Goal: Transaction & Acquisition: Purchase product/service

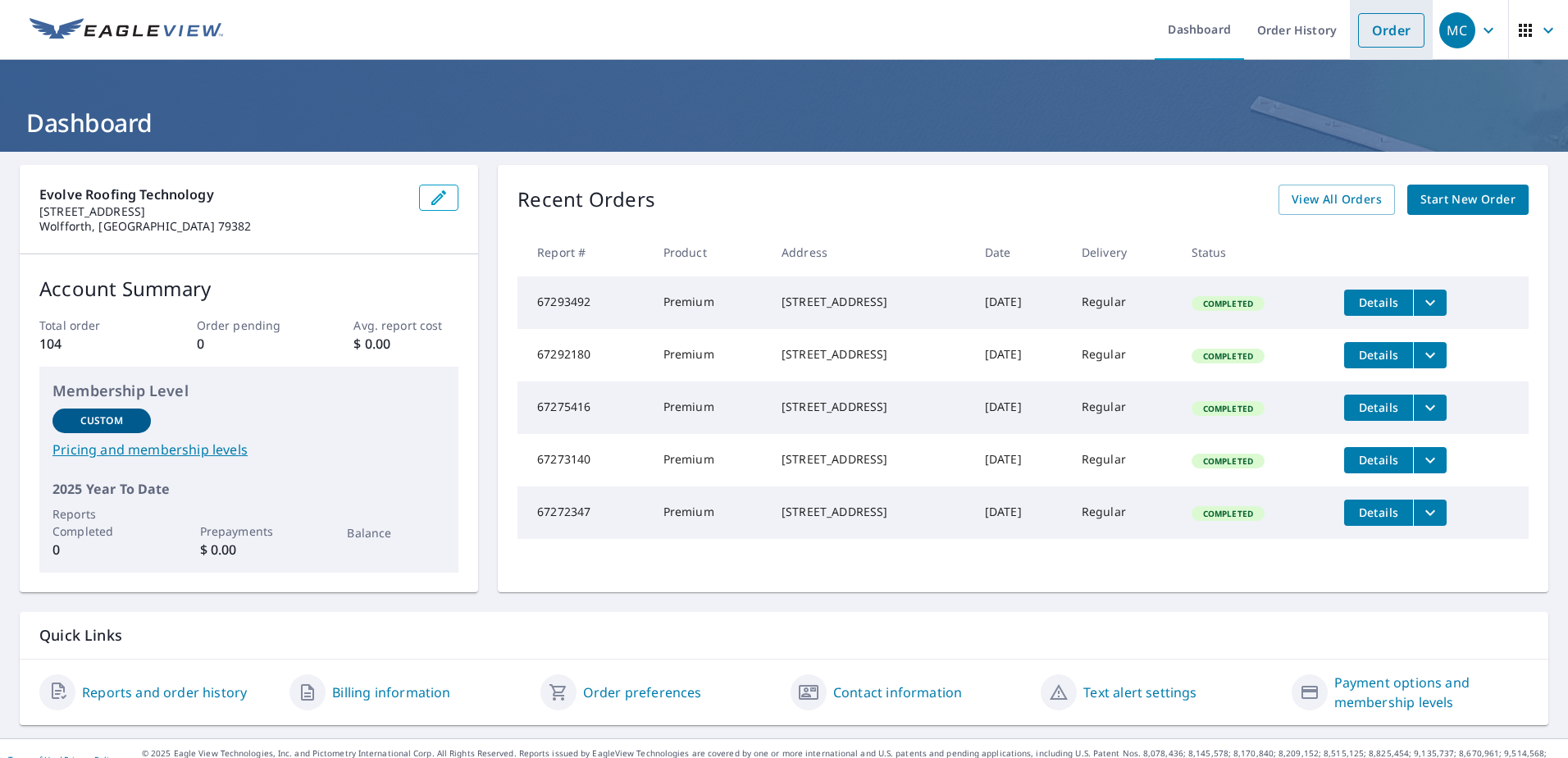
click at [1391, 36] on link "Order" at bounding box center [1392, 29] width 67 height 34
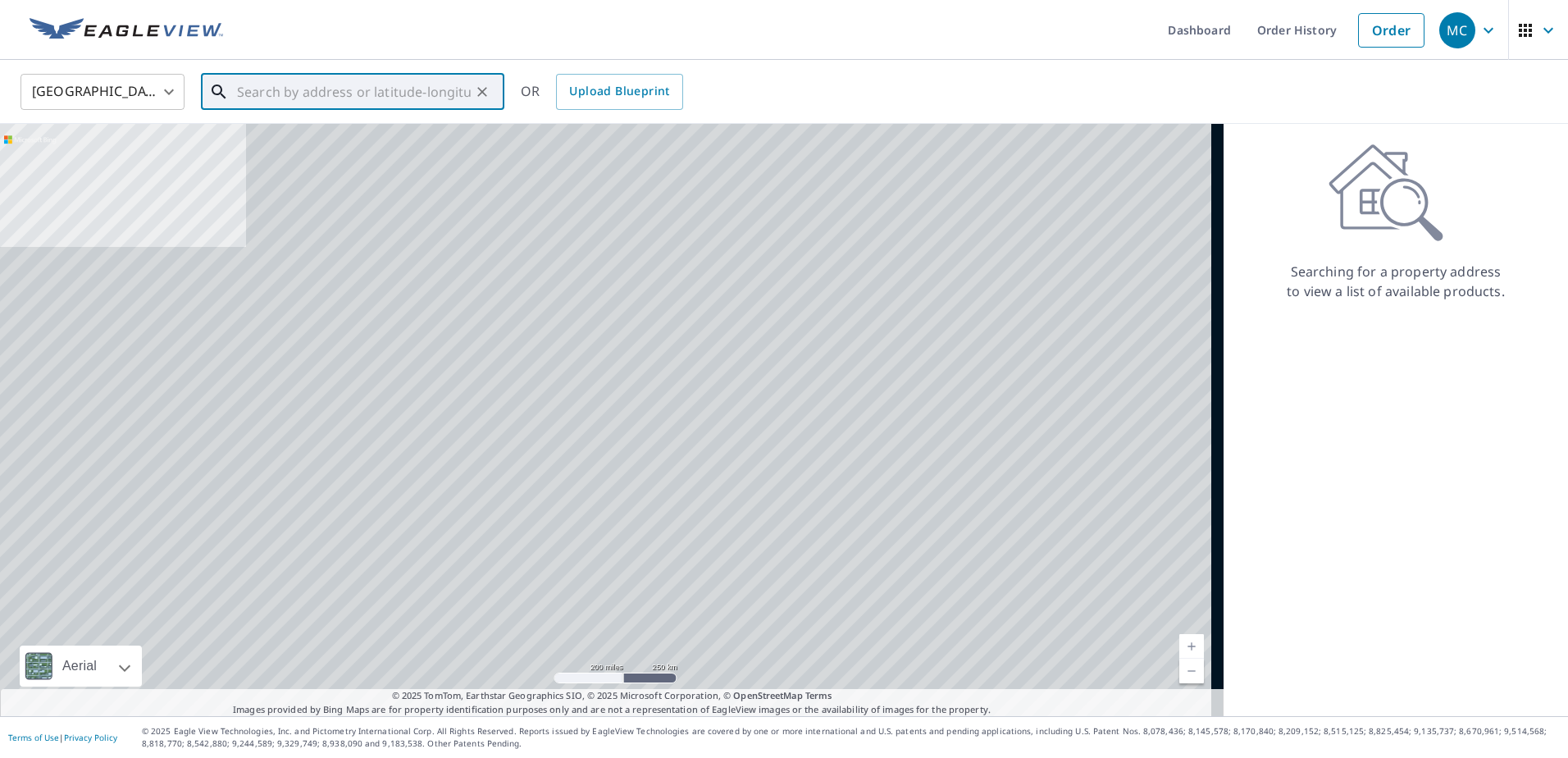
click at [368, 101] on input "text" at bounding box center [354, 91] width 234 height 46
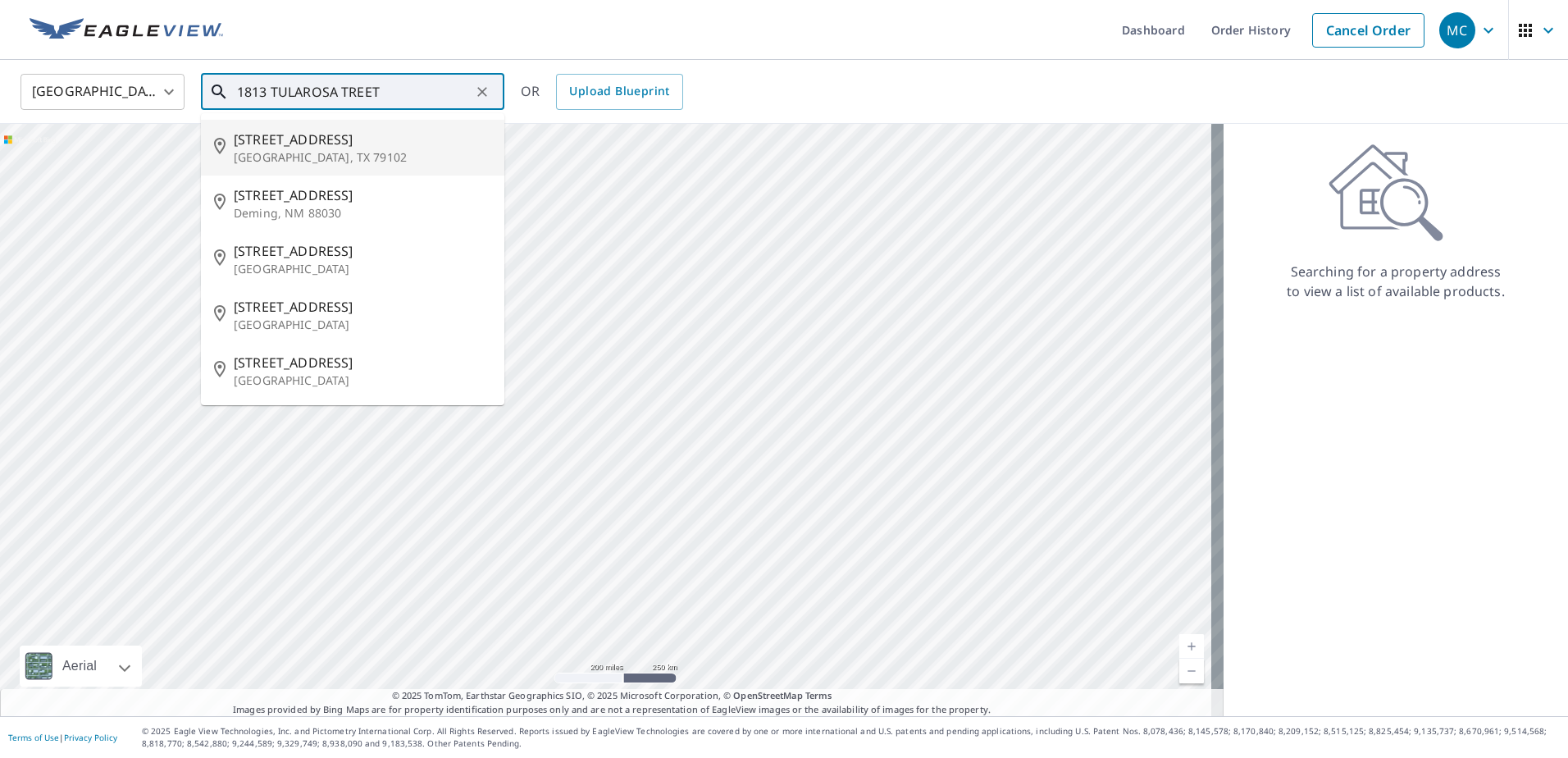
click at [326, 158] on p "[GEOGRAPHIC_DATA], TX 79102" at bounding box center [363, 157] width 258 height 17
type input "[STREET_ADDRESS]"
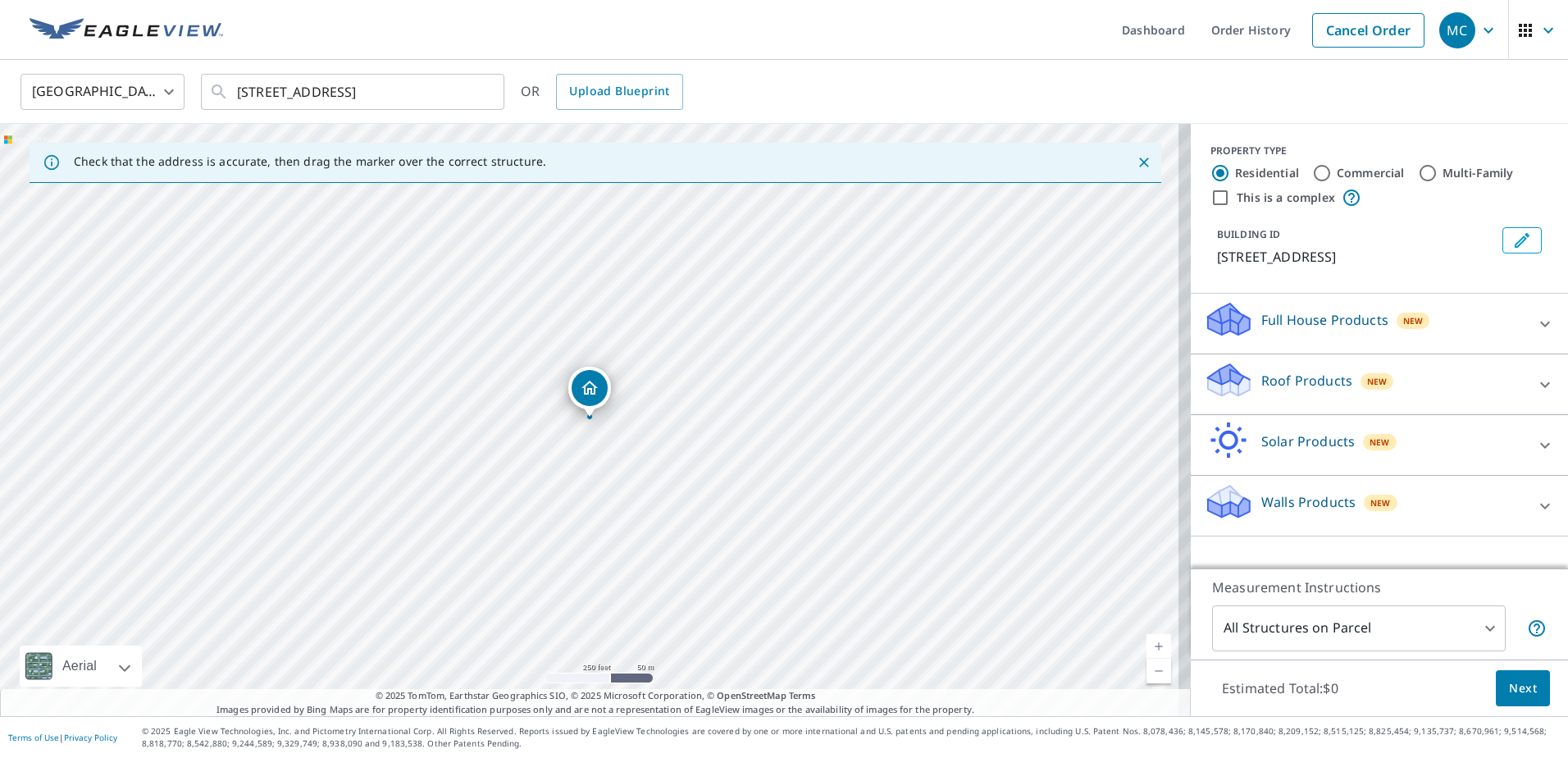
click at [1234, 373] on icon at bounding box center [1229, 379] width 49 height 38
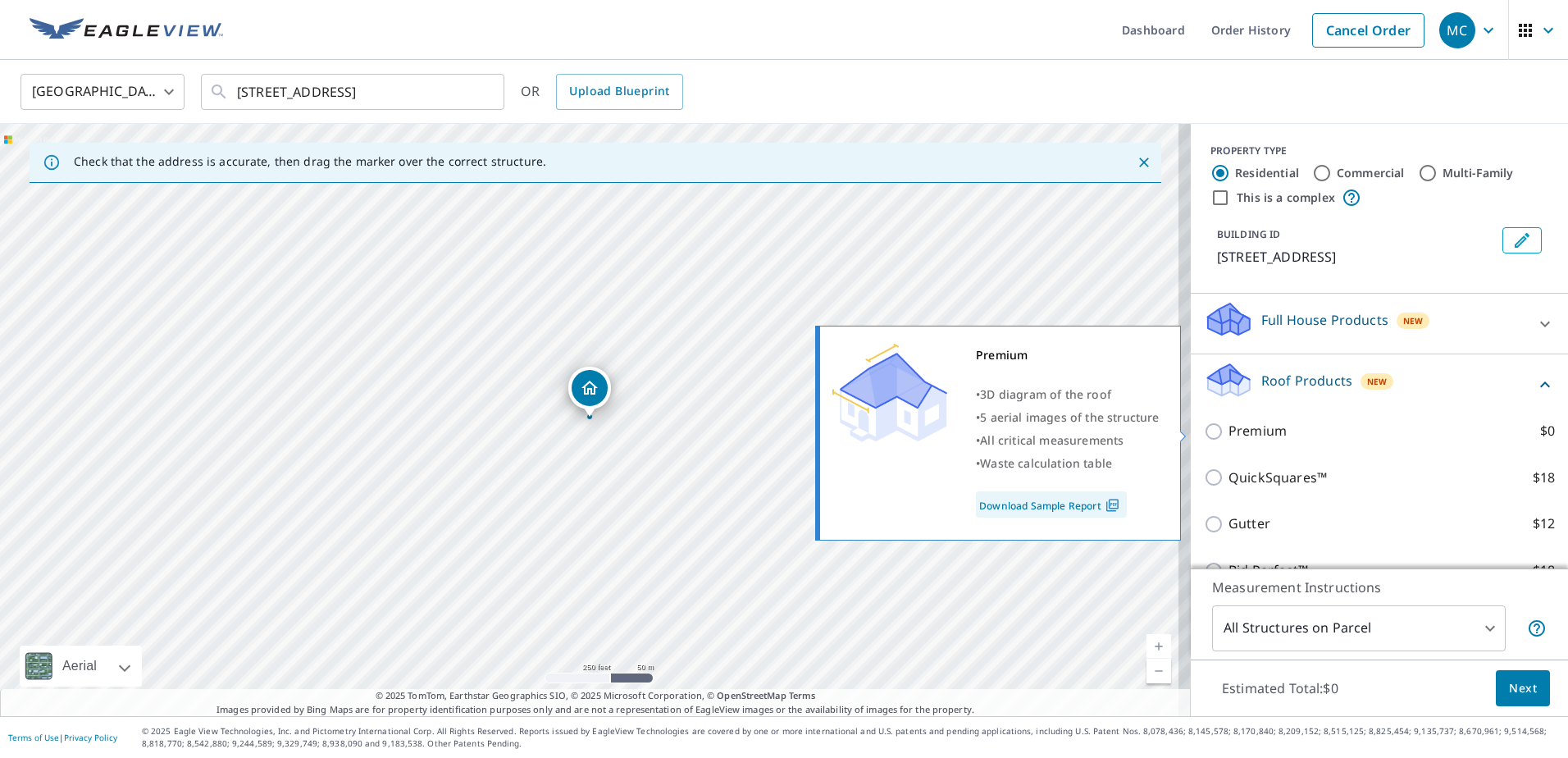
click at [1229, 422] on p "Premium" at bounding box center [1257, 430] width 58 height 21
click at [1229, 422] on input "Premium $0" at bounding box center [1216, 431] width 24 height 20
checkbox input "true"
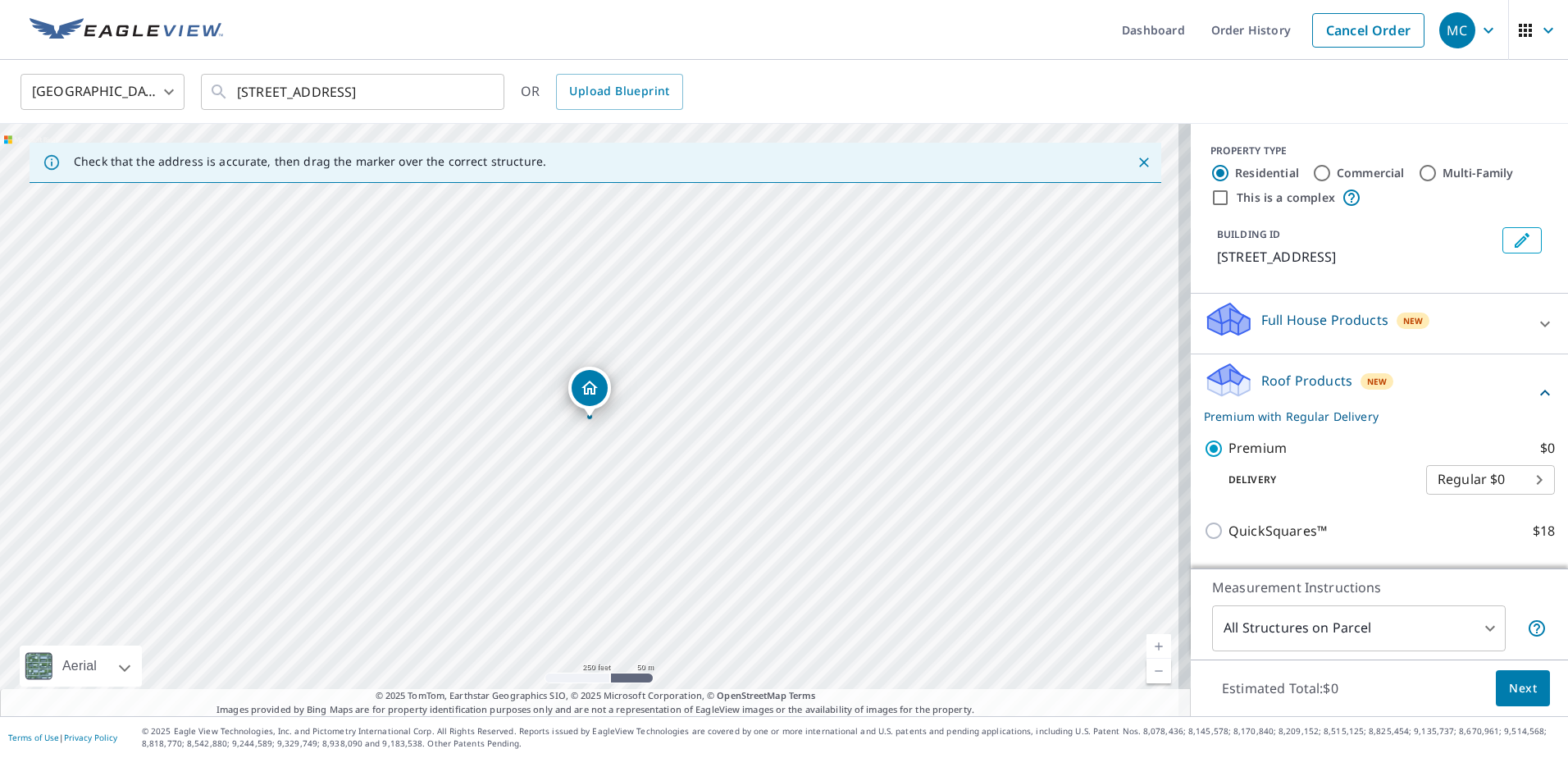
click at [1527, 691] on button "Next" at bounding box center [1522, 689] width 54 height 37
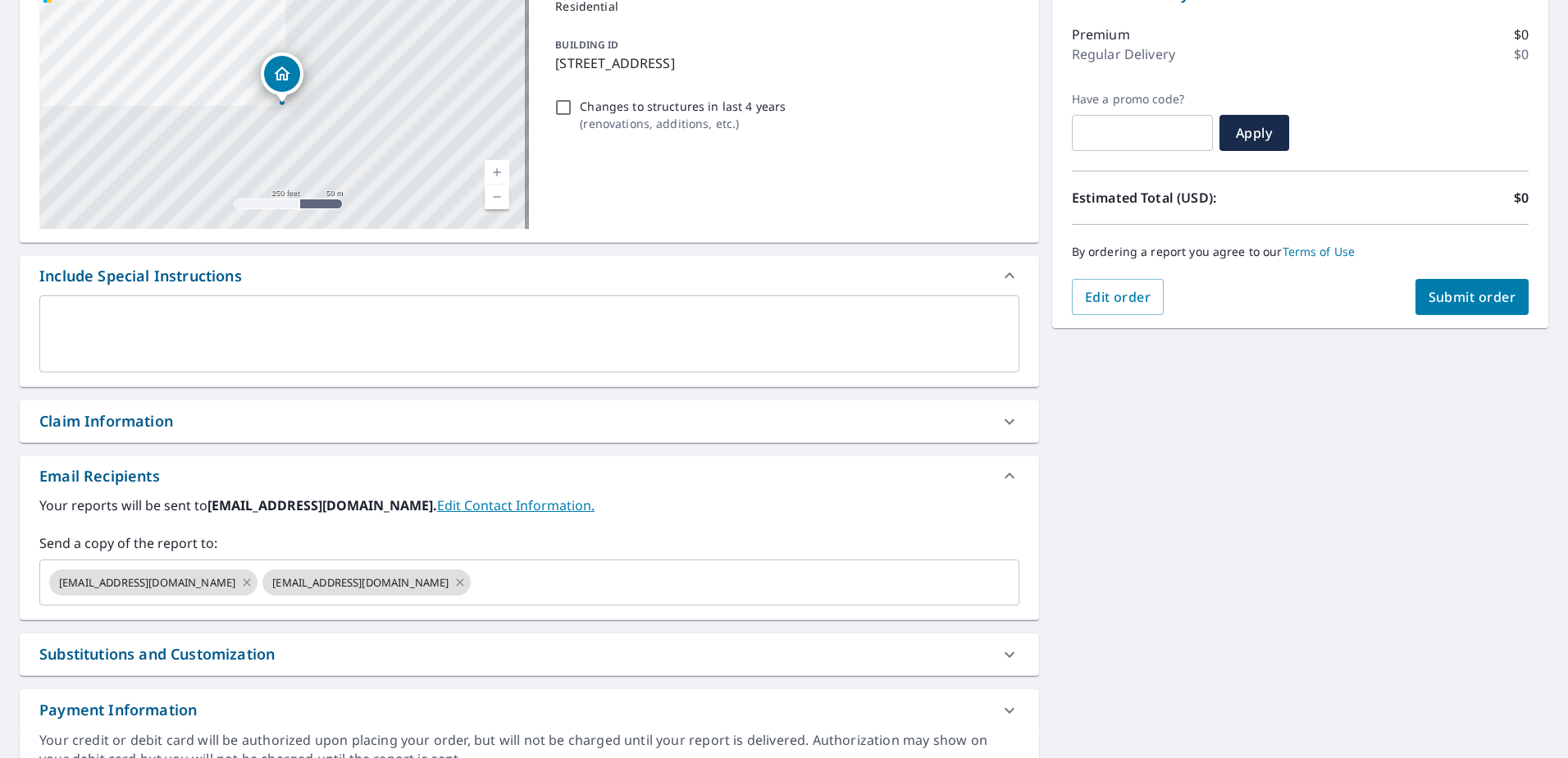
scroll to position [275, 0]
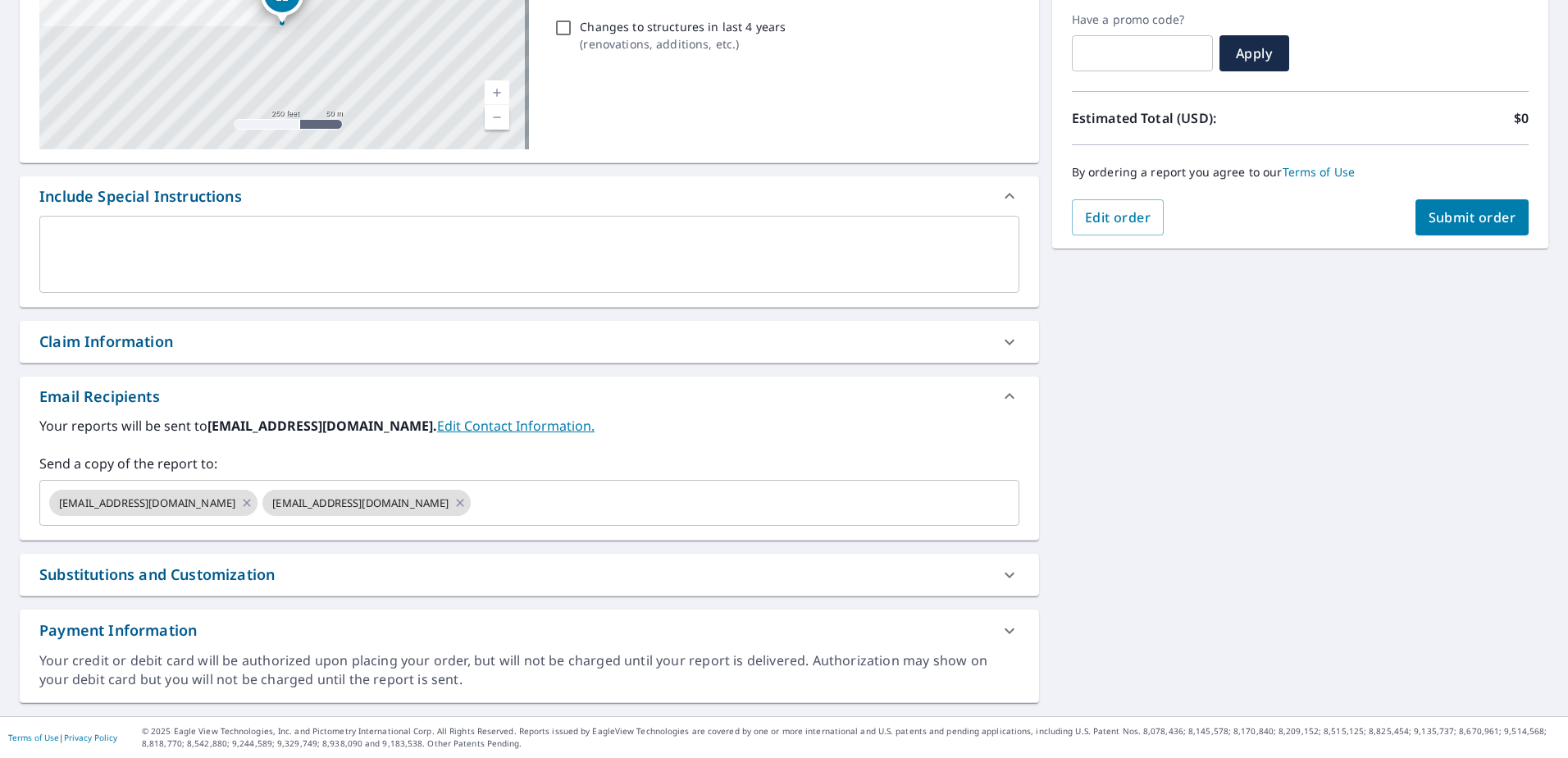
click at [146, 344] on div "Claim Information" at bounding box center [106, 341] width 133 height 23
checkbox input "true"
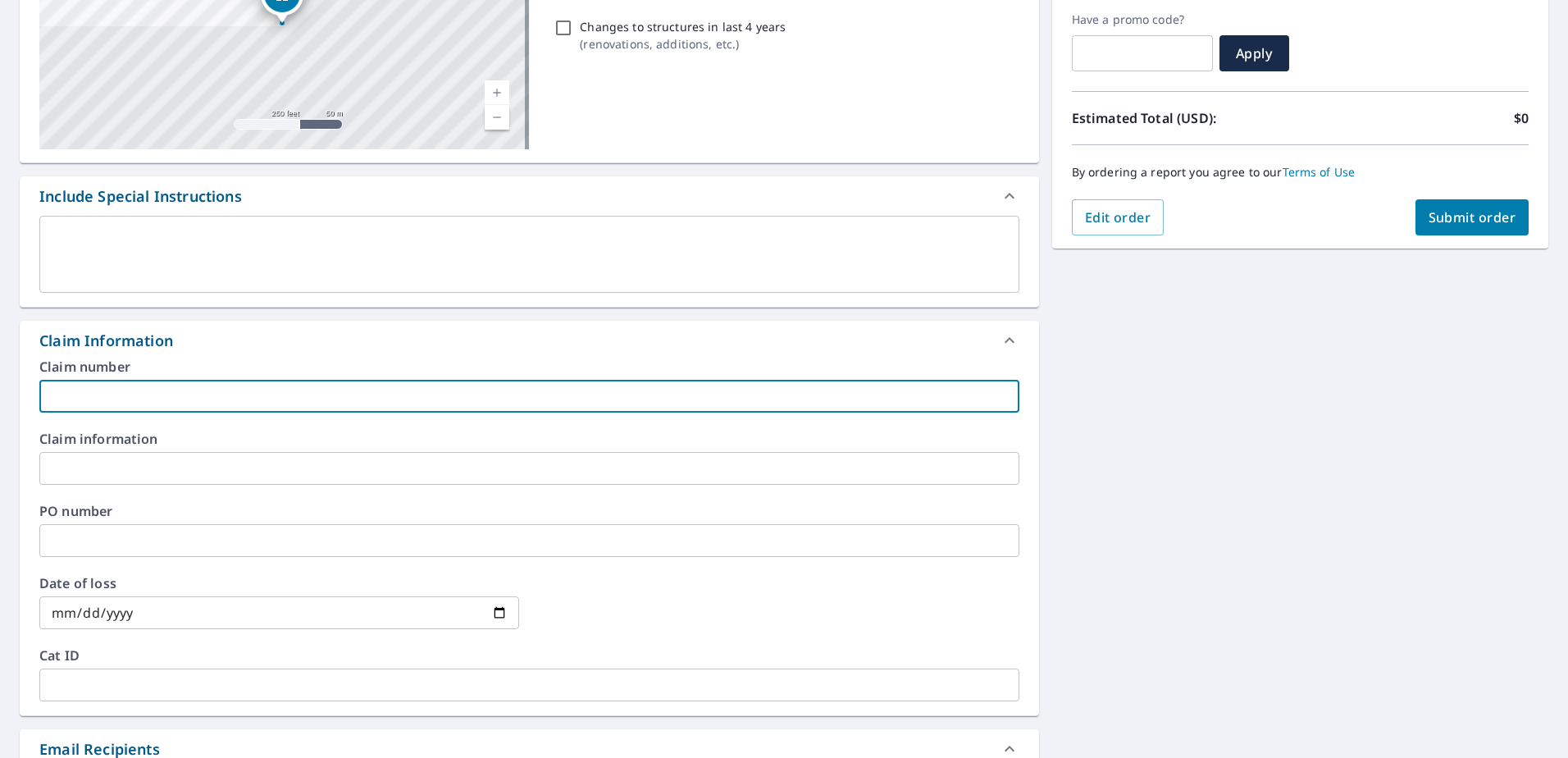
click at [169, 391] on input "text" at bounding box center [529, 395] width 980 height 32
paste input "[STREET_ADDRESS]"
type input "[STREET_ADDRESS]"
checkbox input "true"
type input "[STREET_ADDRESS]"
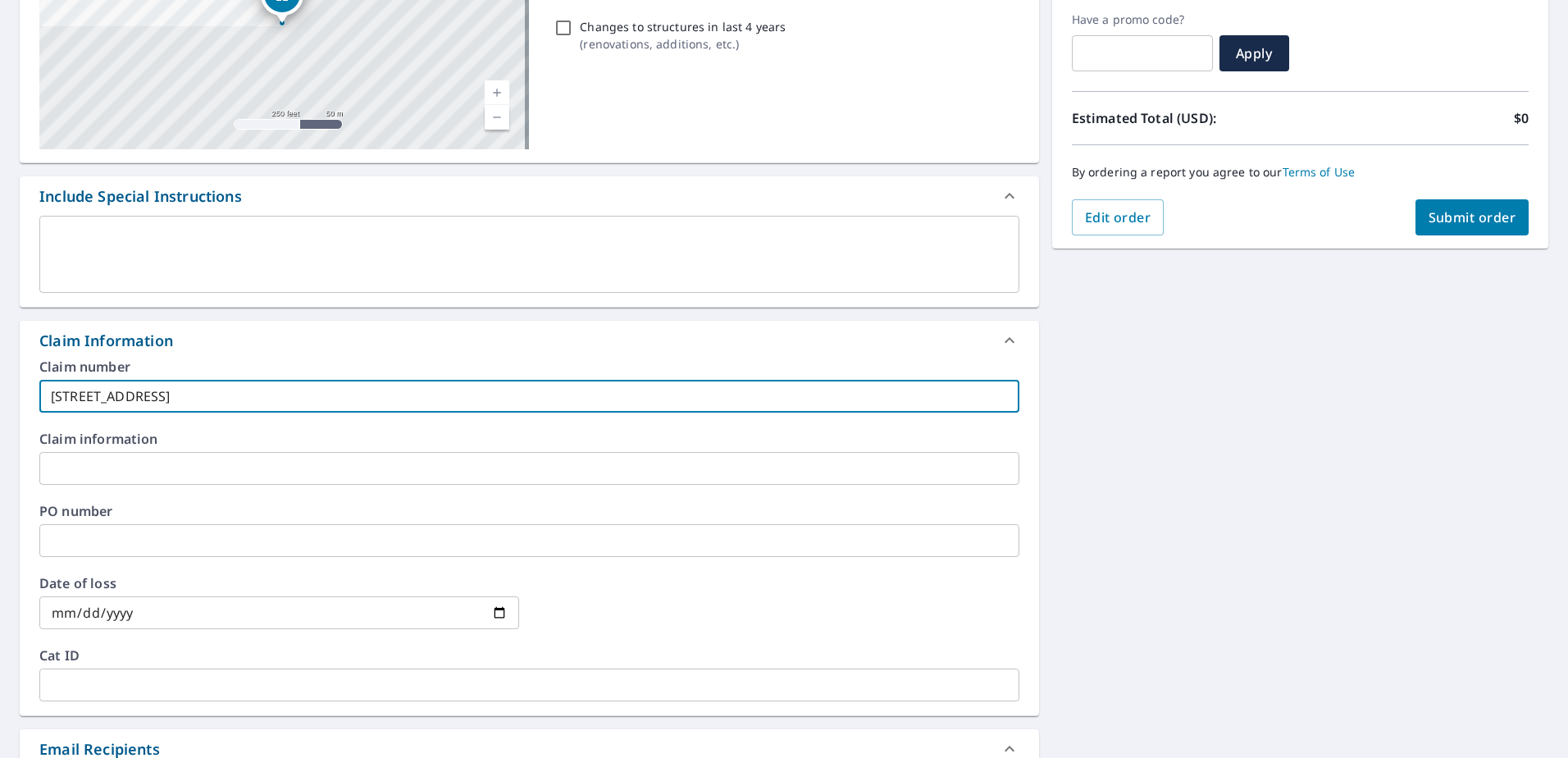
click at [172, 465] on input "text" at bounding box center [529, 468] width 980 height 32
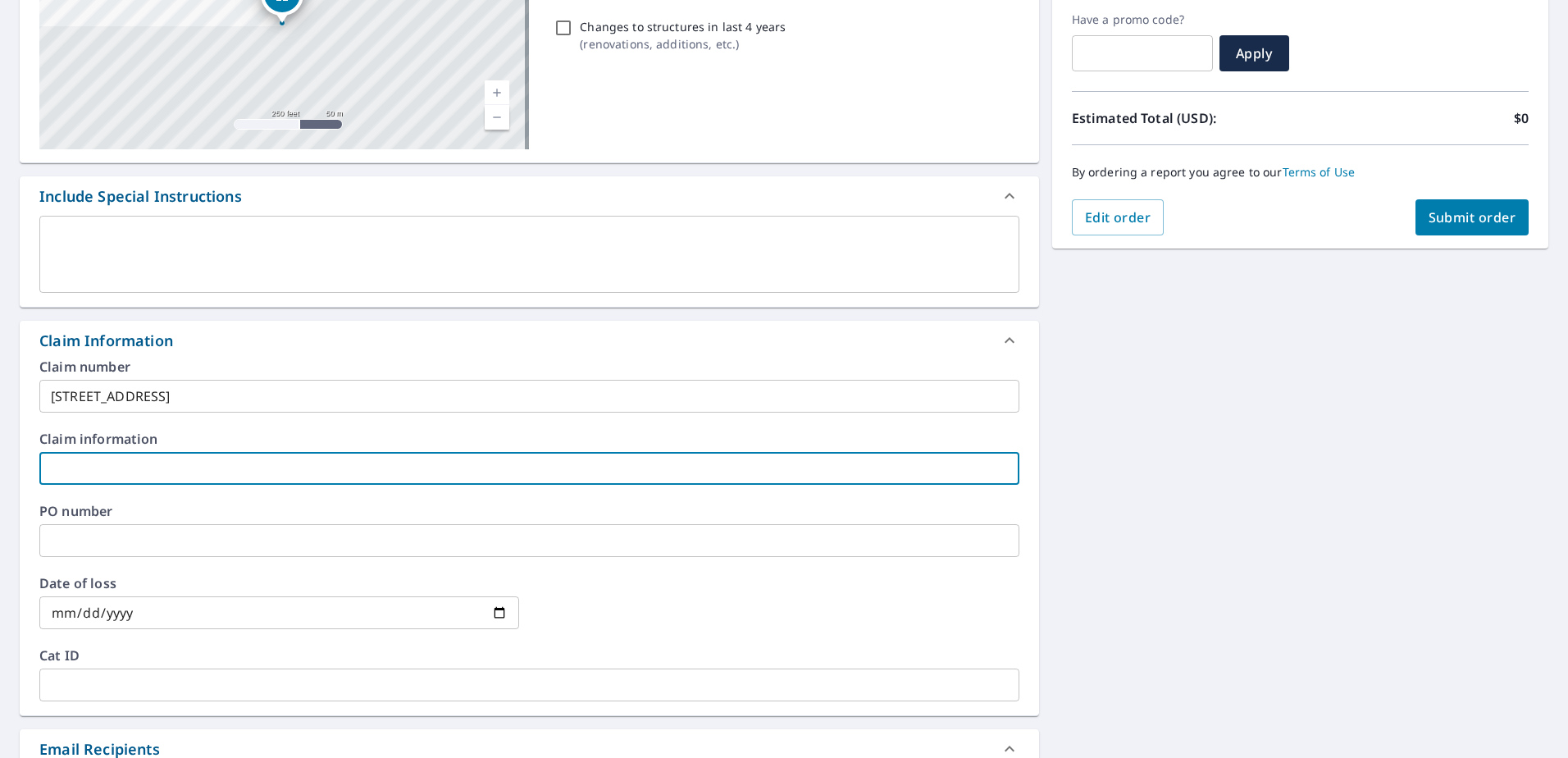
type input "C"
checkbox input "true"
type input "CO"
checkbox input "true"
type input "COM"
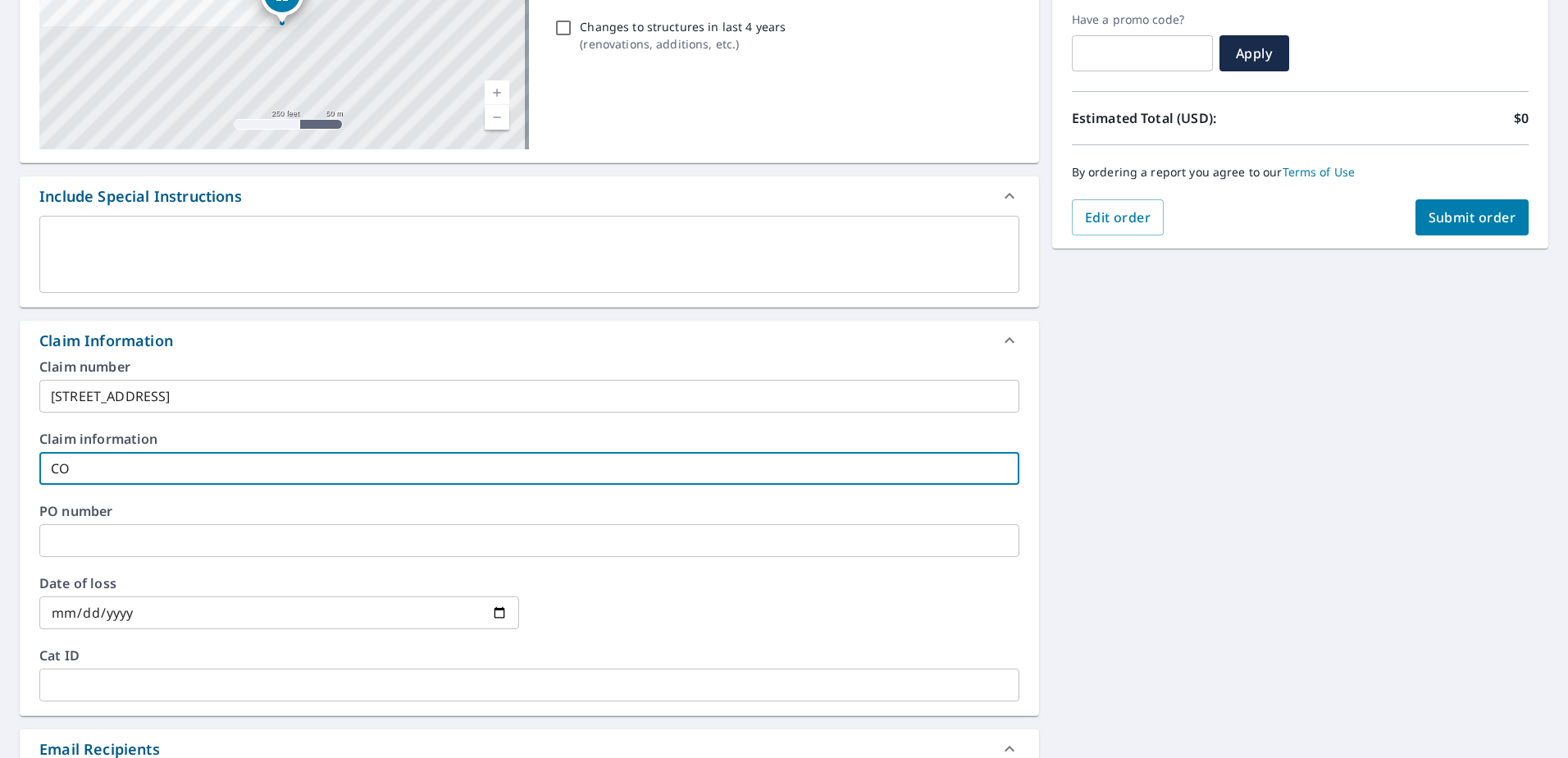
checkbox input "true"
type input "COMP"
checkbox input "true"
type input "COMPA"
checkbox input "true"
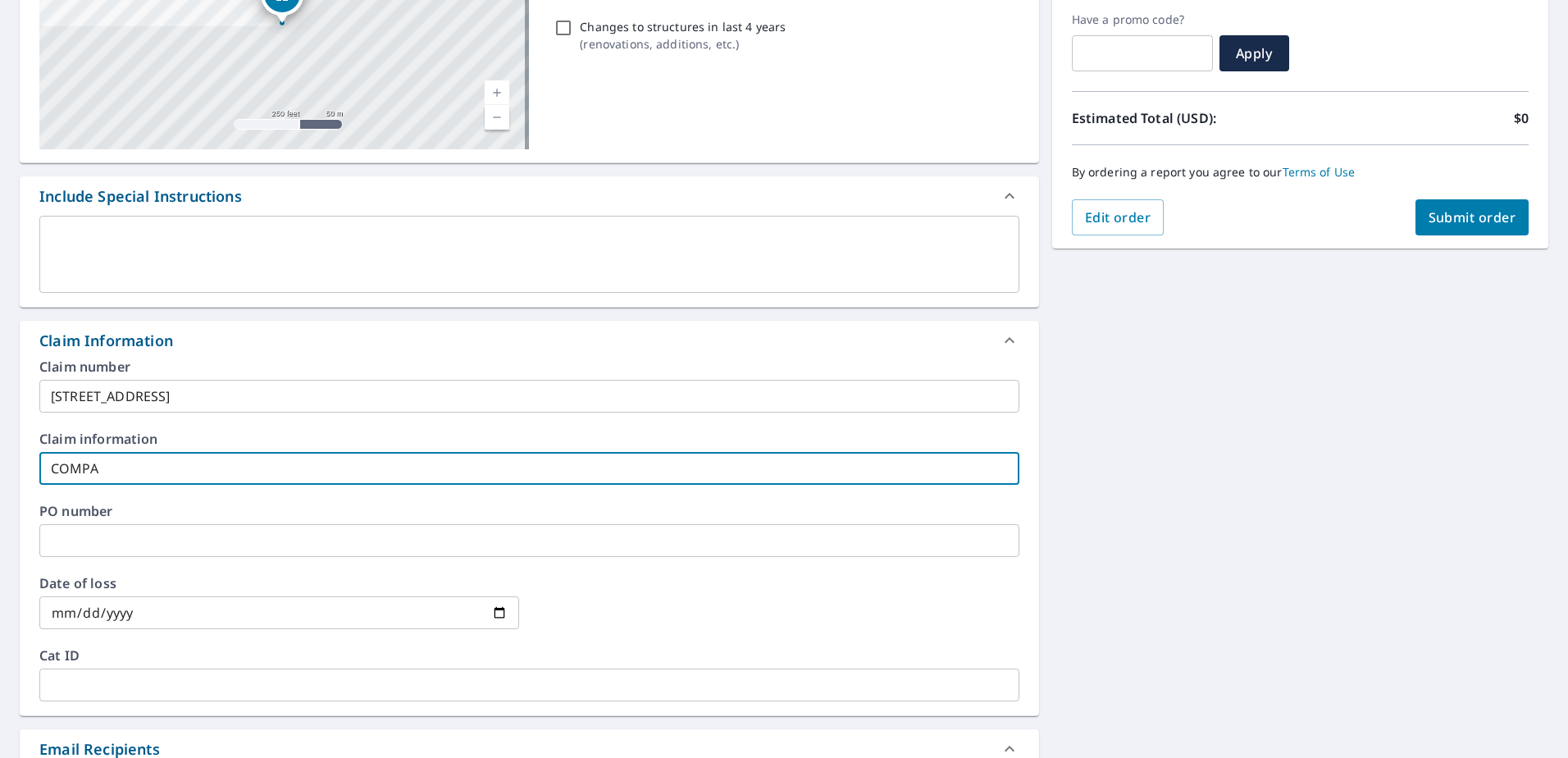
type input "COMPAS"
checkbox input "true"
type input "COMPASS"
checkbox input "true"
type input "COMPASS"
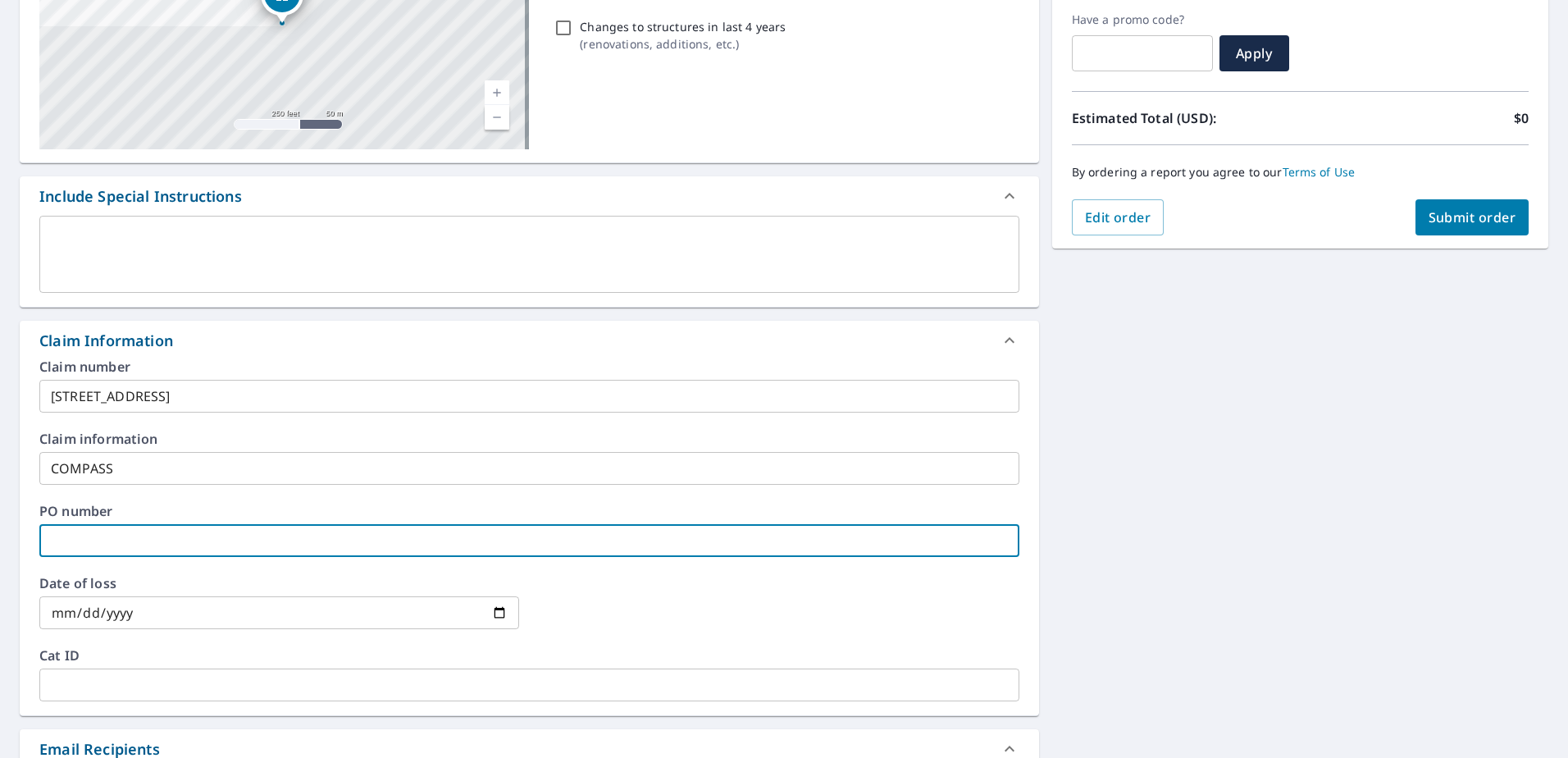
type input "2"
checkbox input "true"
type input "29"
checkbox input "true"
type input "296"
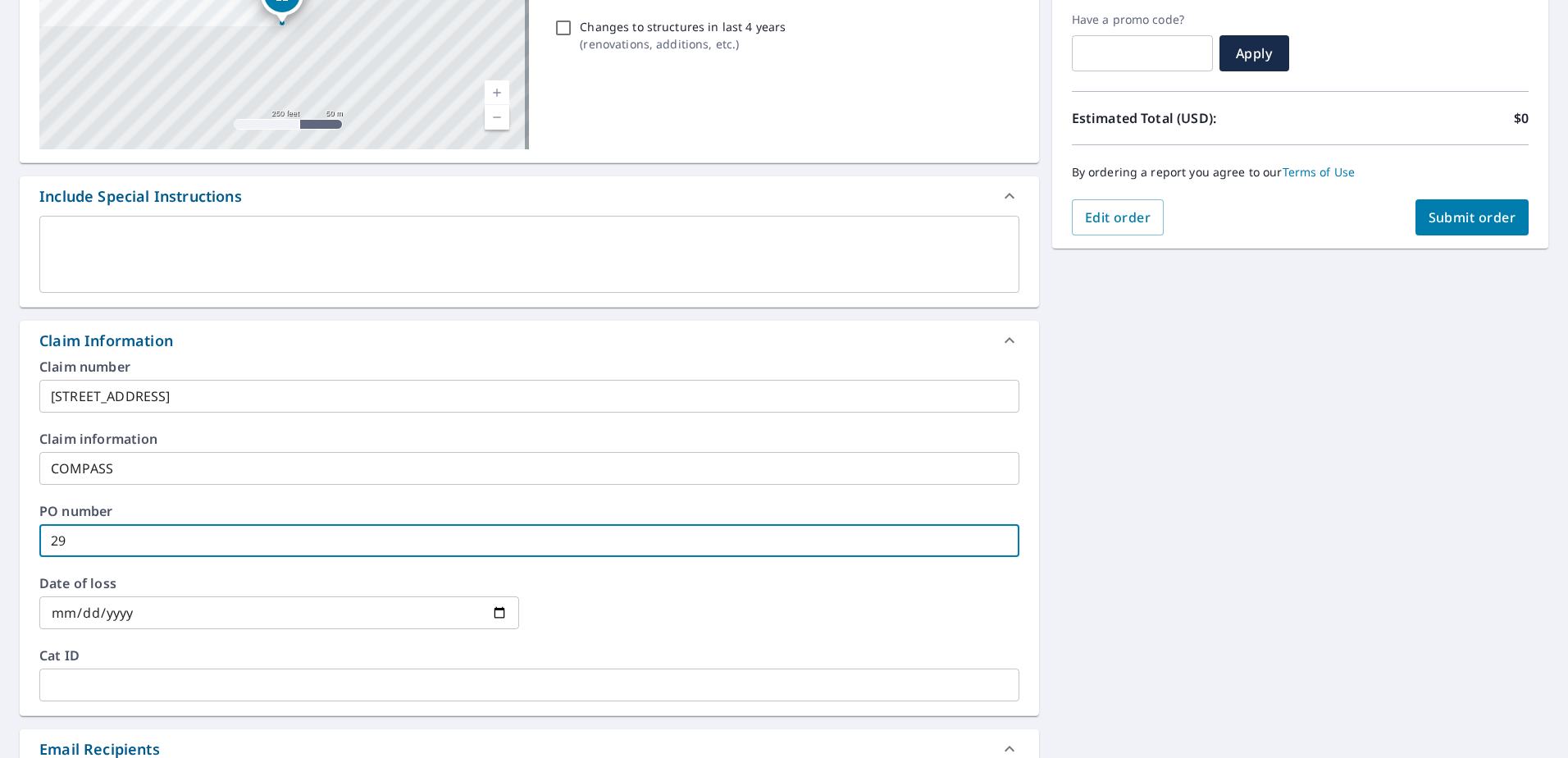
checkbox input "true"
type input "2966"
checkbox input "true"
type input "2966"
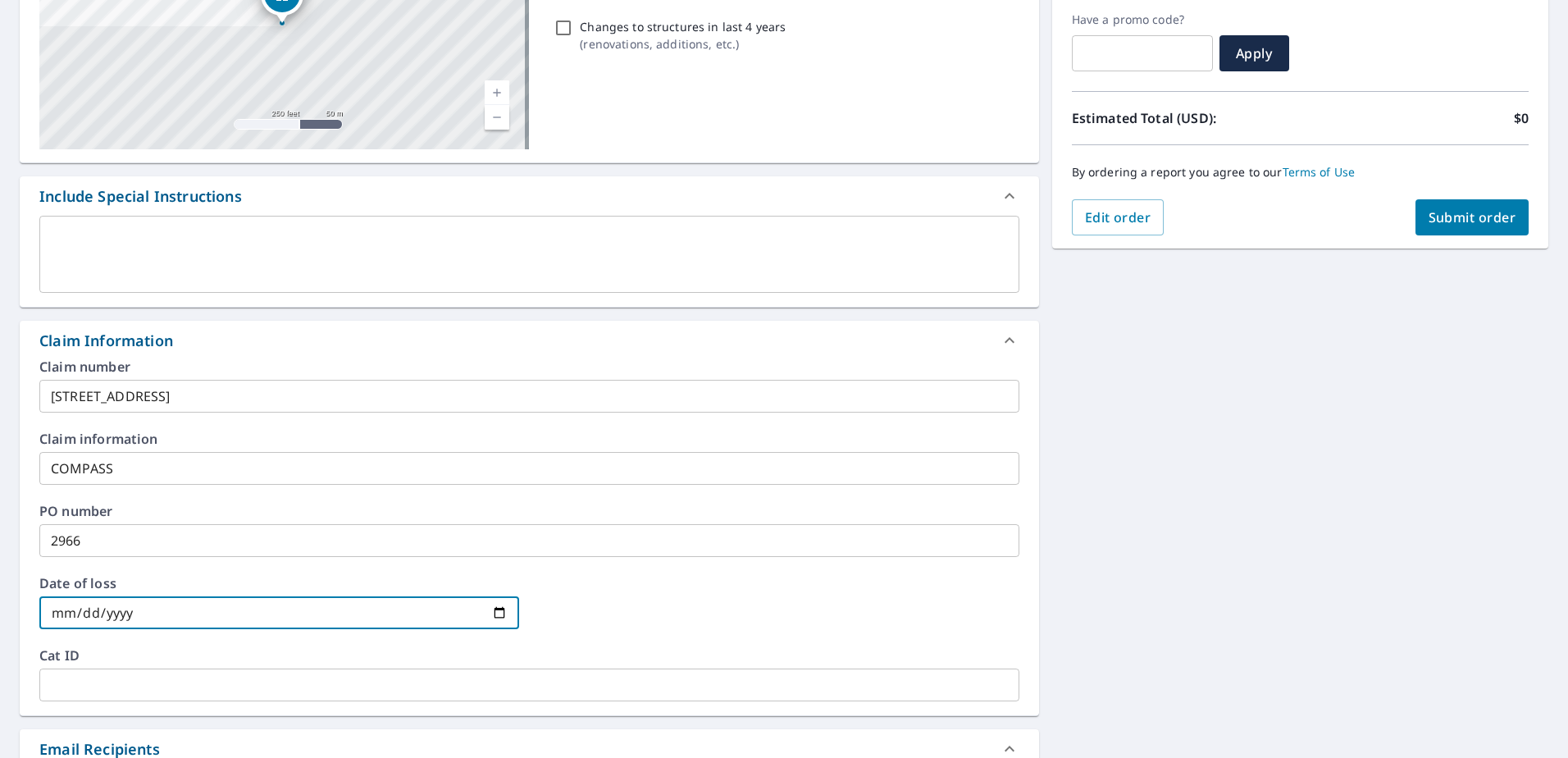
type input "0002-08-11"
checkbox input "true"
type input "0020-08-11"
checkbox input "true"
type input "0202-08-11"
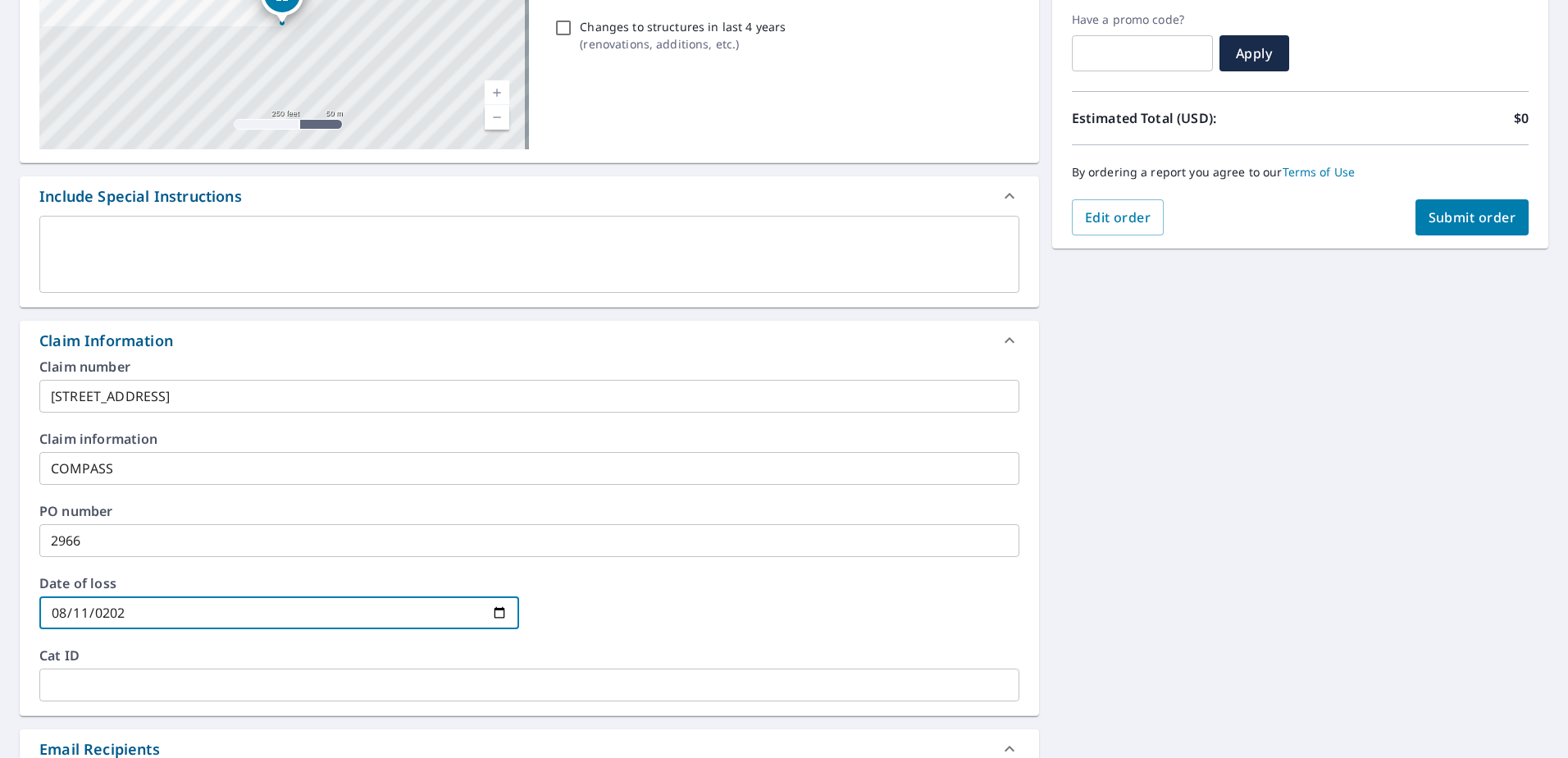
checkbox input "true"
type input "[DATE]"
checkbox input "true"
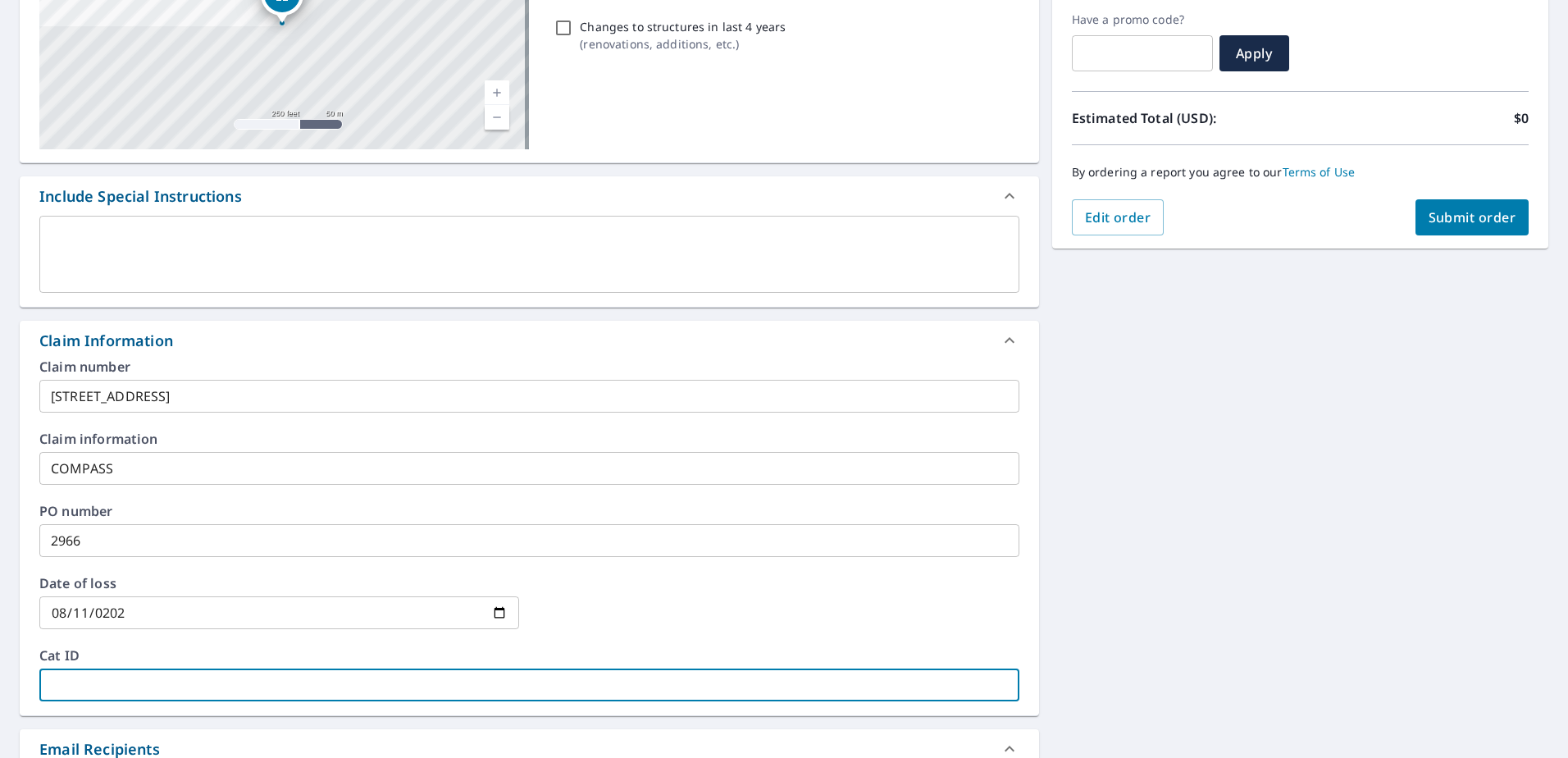
type input "M"
checkbox input "true"
type input "MI"
checkbox input "true"
type input "MIR"
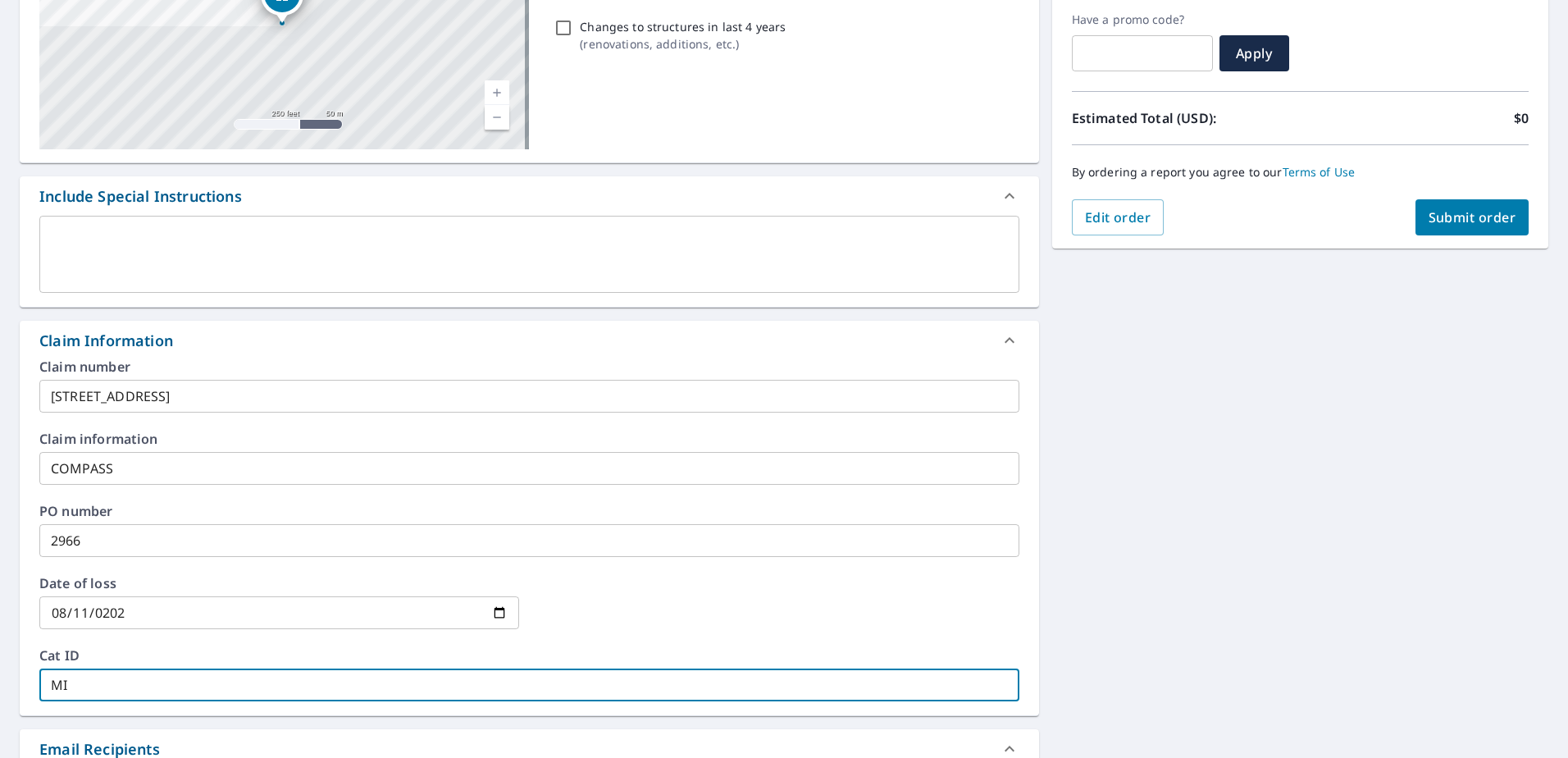
checkbox input "true"
type input "MIRK"
checkbox input "true"
type input "MIRKA"
checkbox input "true"
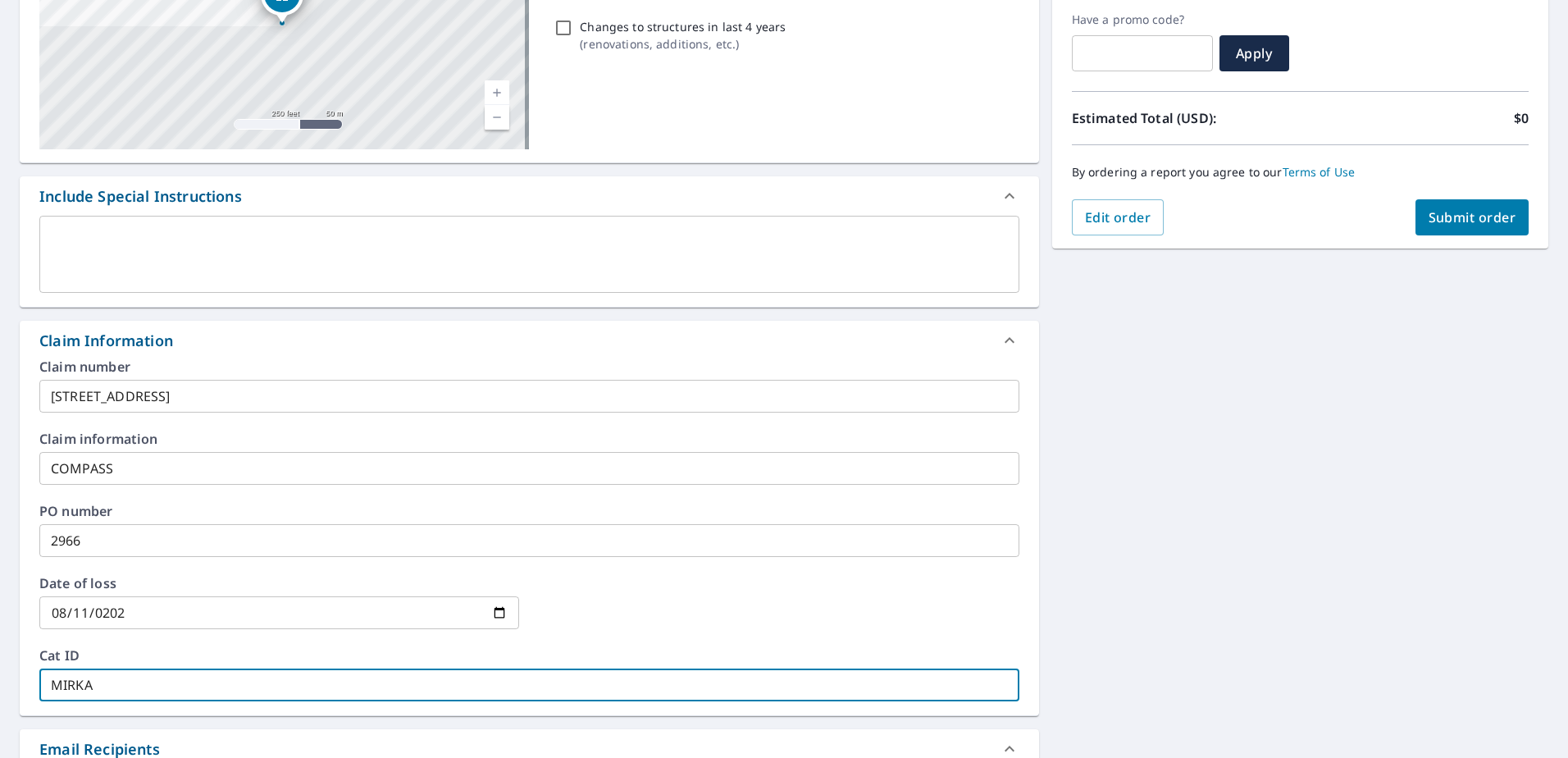
type input "MIRKA"
checkbox input "true"
type input "MIRKA"
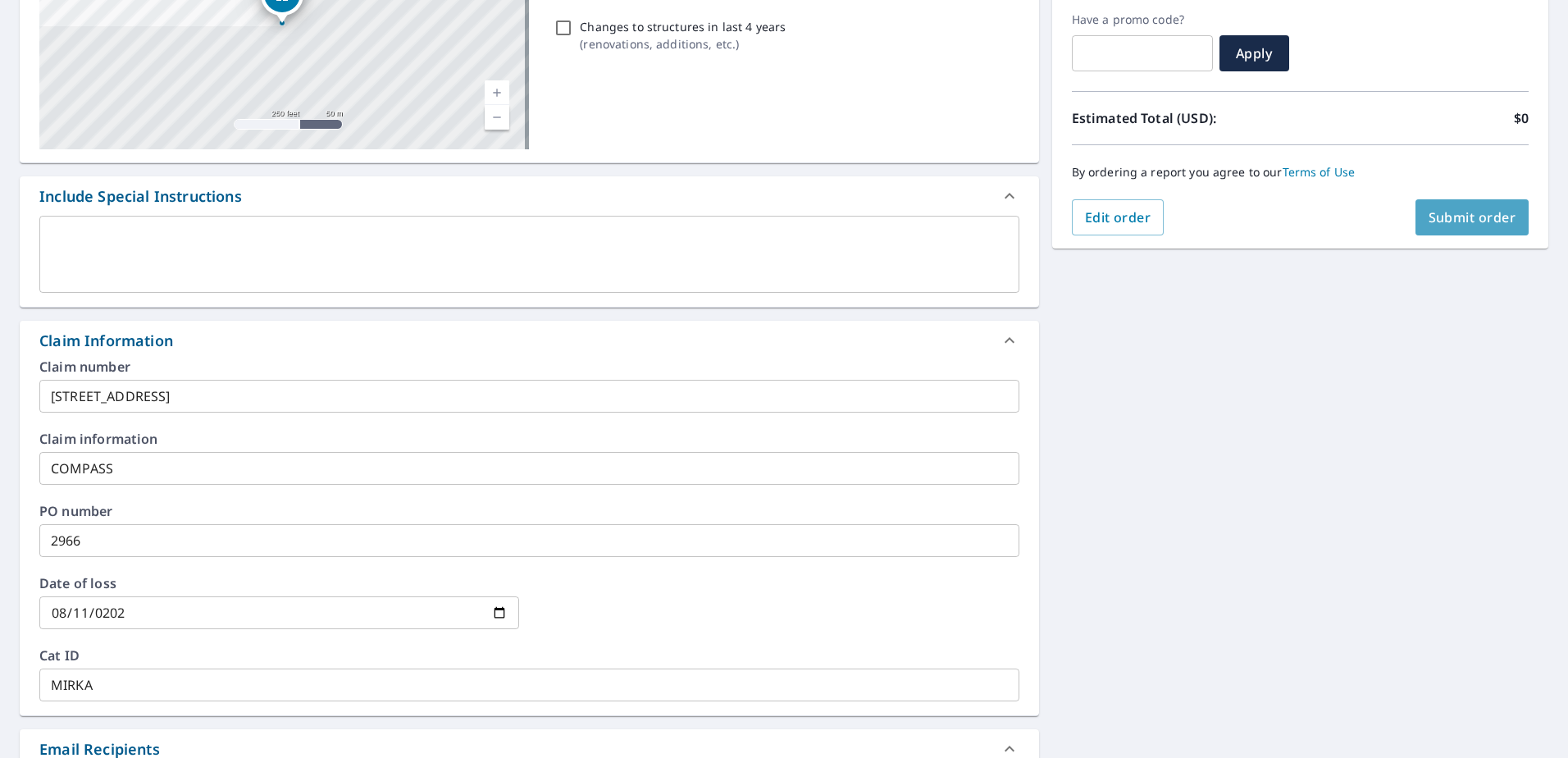
click at [1451, 223] on span "Submit order" at bounding box center [1473, 218] width 88 height 18
checkbox input "true"
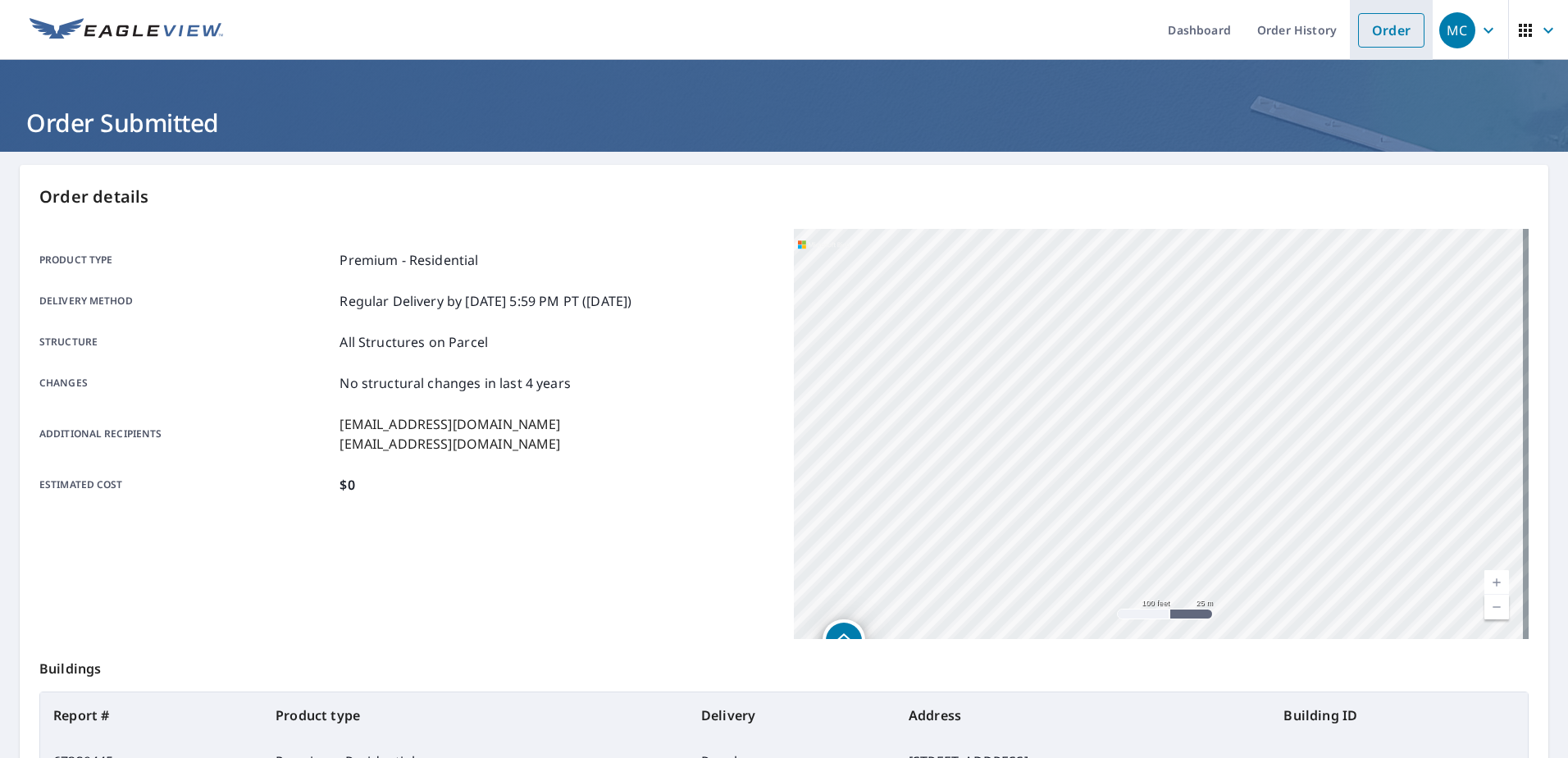
click at [1385, 30] on link "Order" at bounding box center [1392, 29] width 67 height 34
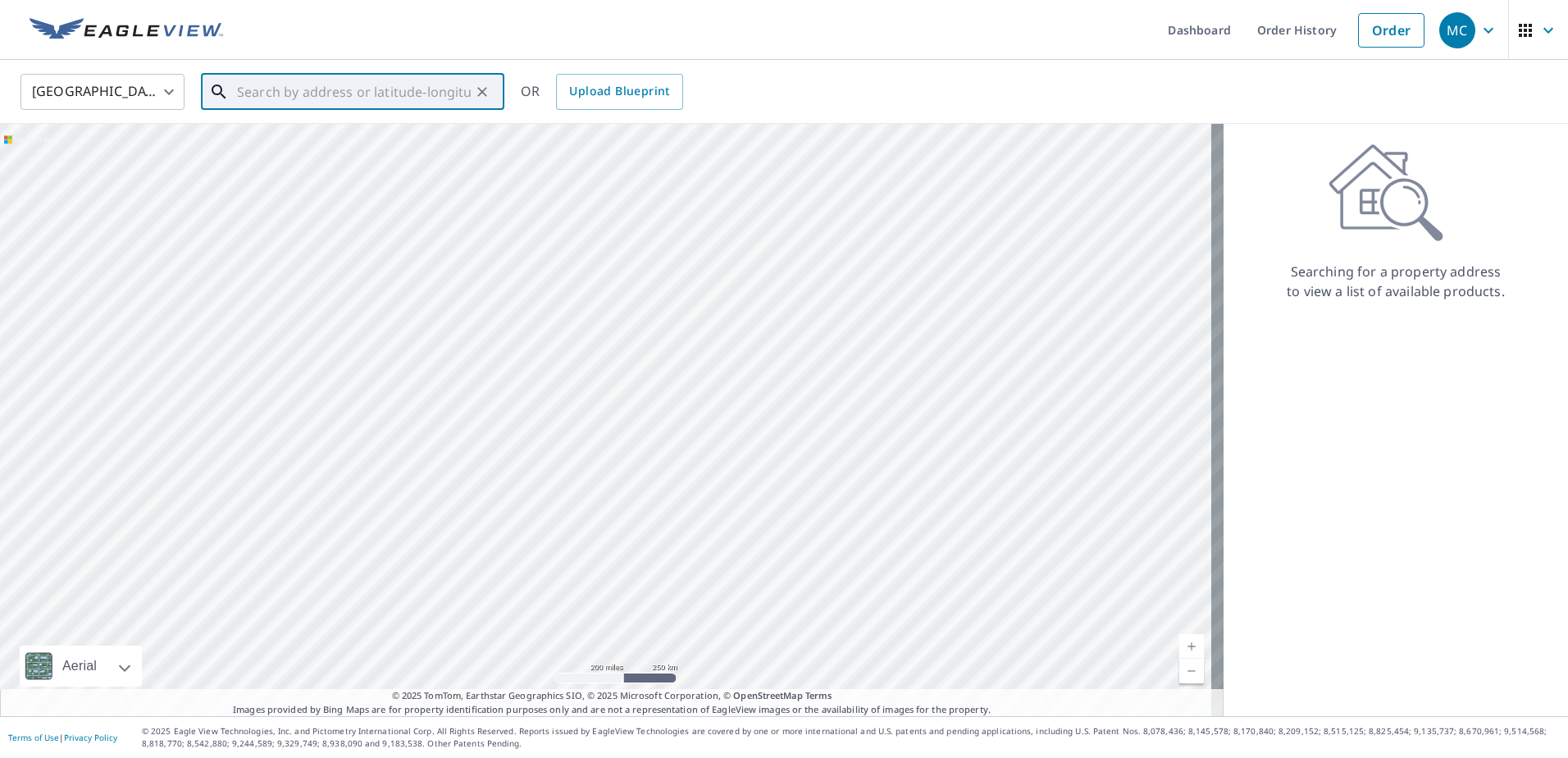
click at [401, 108] on input "text" at bounding box center [354, 91] width 234 height 46
click at [375, 107] on input "text" at bounding box center [354, 91] width 234 height 46
click at [344, 144] on span "[STREET_ADDRESS]" at bounding box center [363, 139] width 258 height 20
type input "[STREET_ADDRESS]"
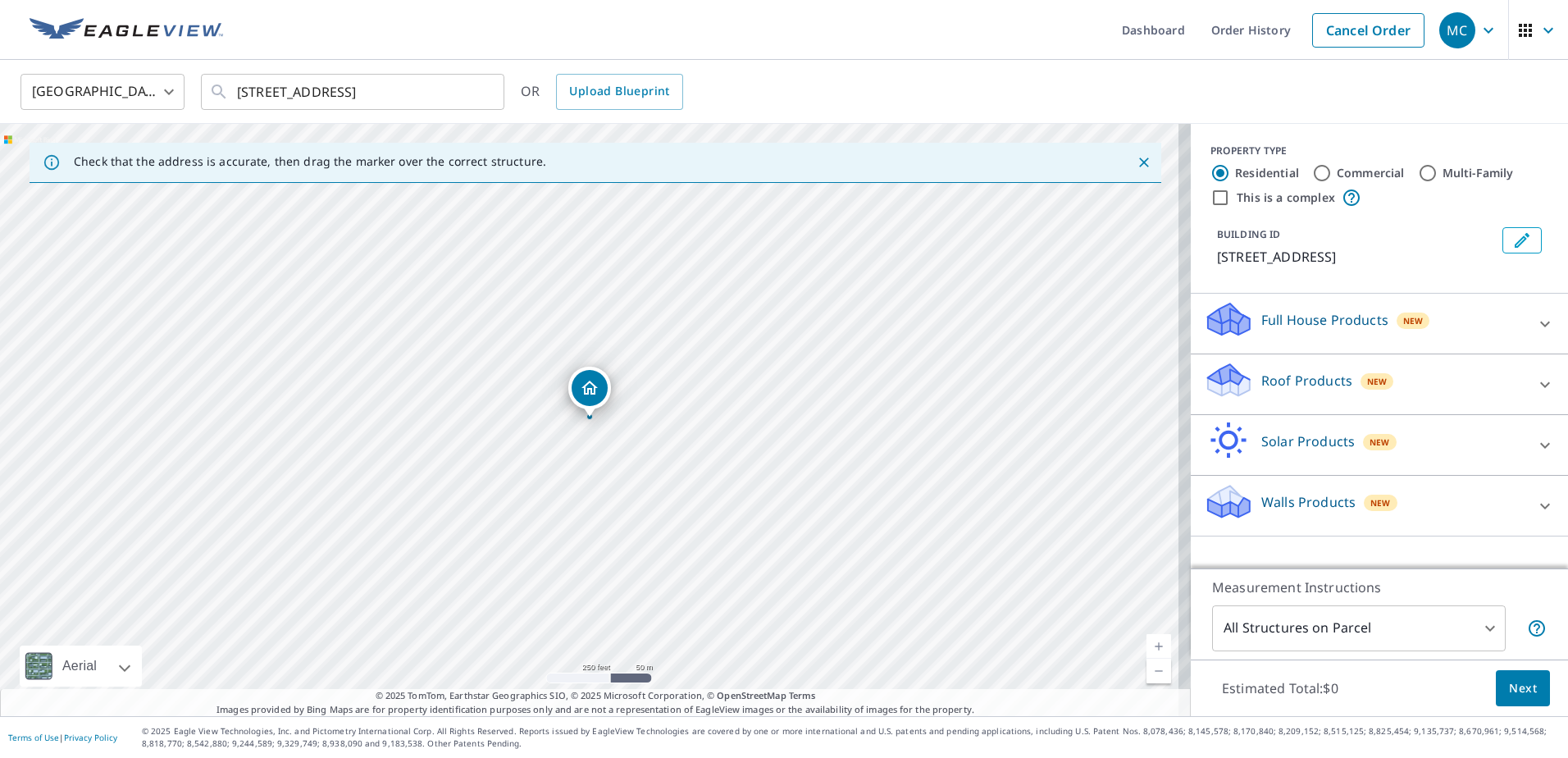
click at [1267, 382] on p "Roof Products" at bounding box center [1306, 380] width 91 height 20
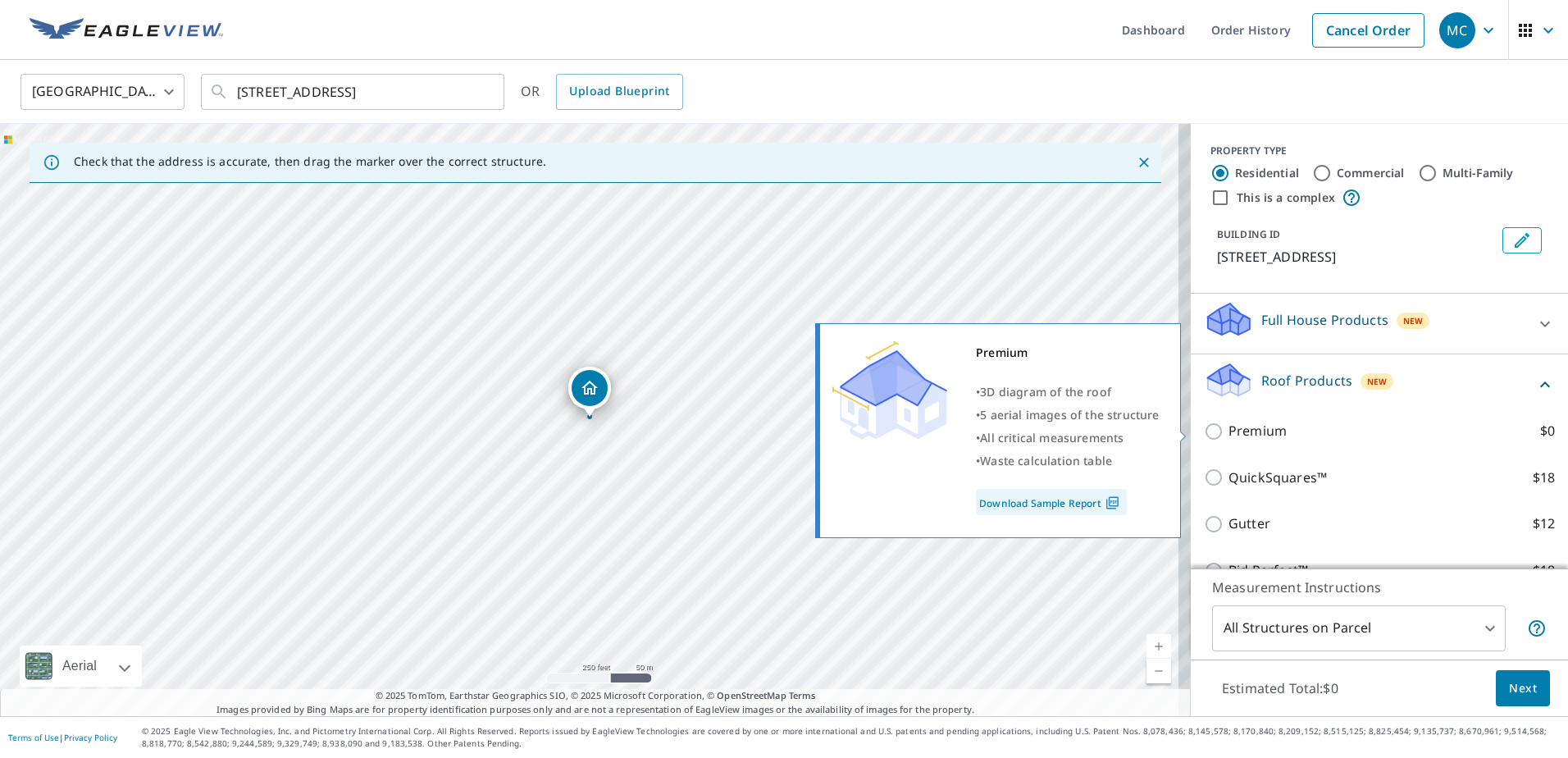
click at [1265, 435] on p "Premium" at bounding box center [1257, 430] width 58 height 21
click at [1229, 435] on input "Premium $0" at bounding box center [1216, 431] width 24 height 20
checkbox input "true"
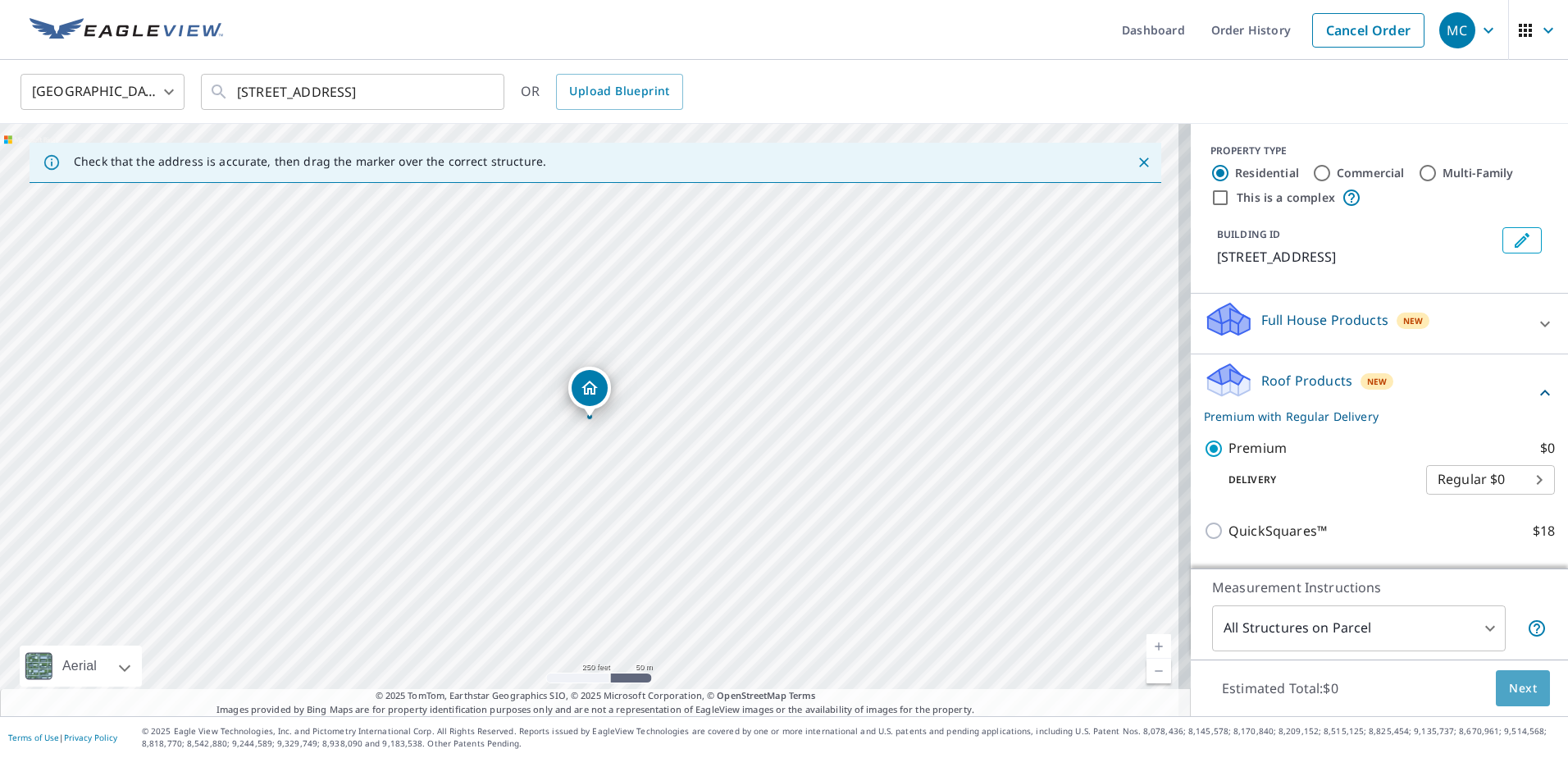
click at [1524, 691] on span "Next" at bounding box center [1523, 688] width 27 height 21
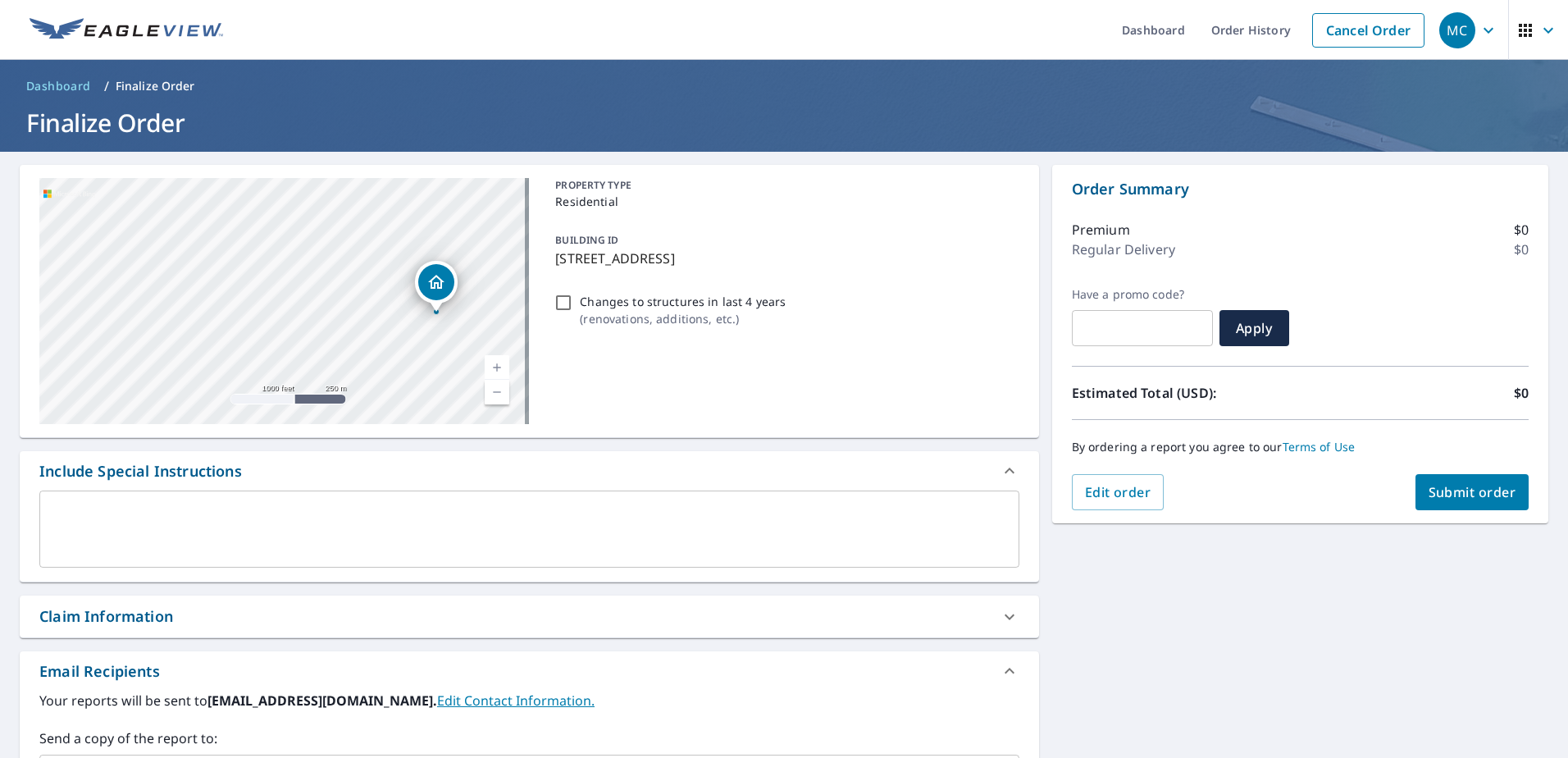
click at [123, 601] on div "Claim Information" at bounding box center [529, 617] width 1019 height 42
checkbox input "true"
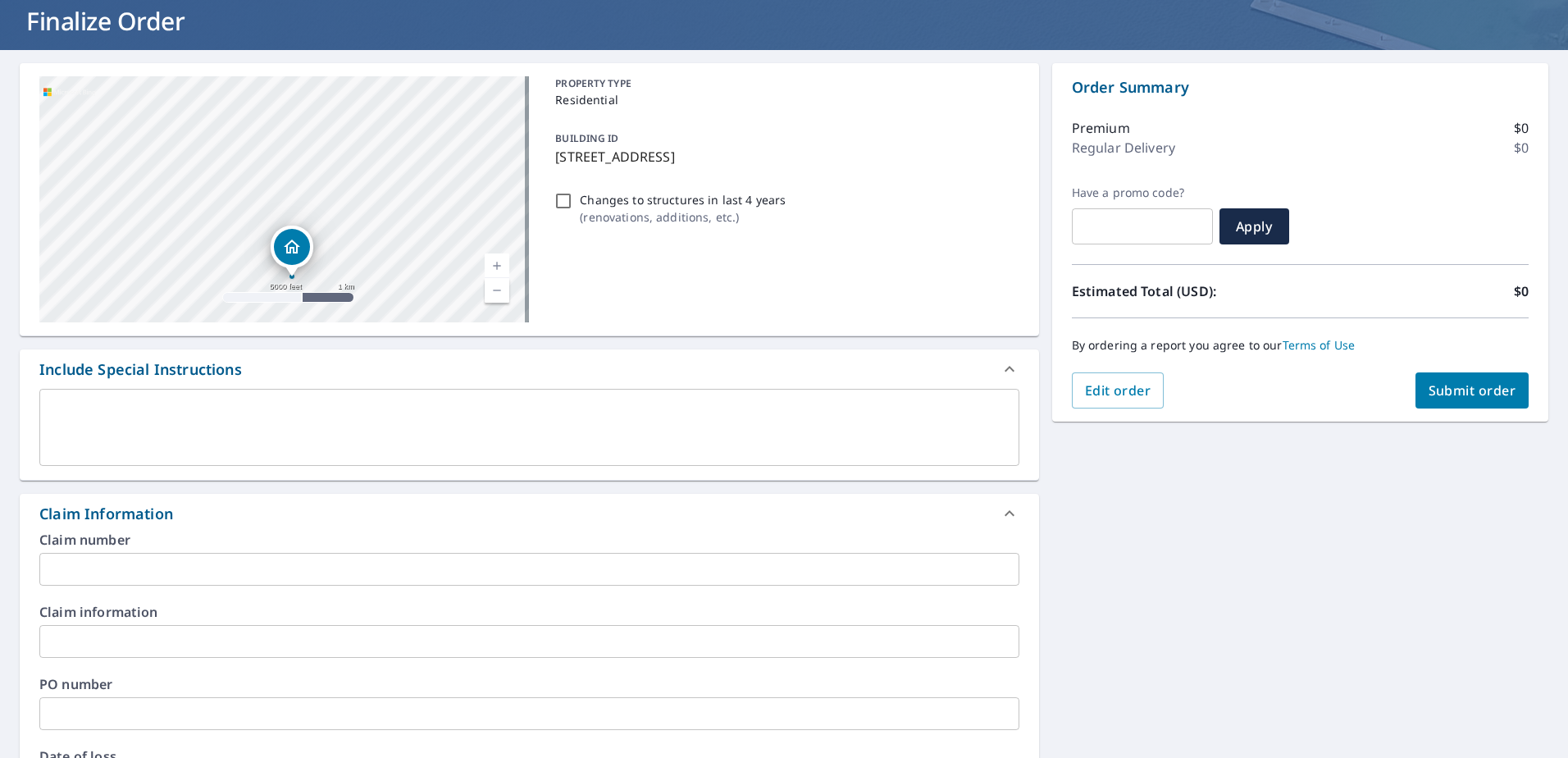
scroll to position [328, 0]
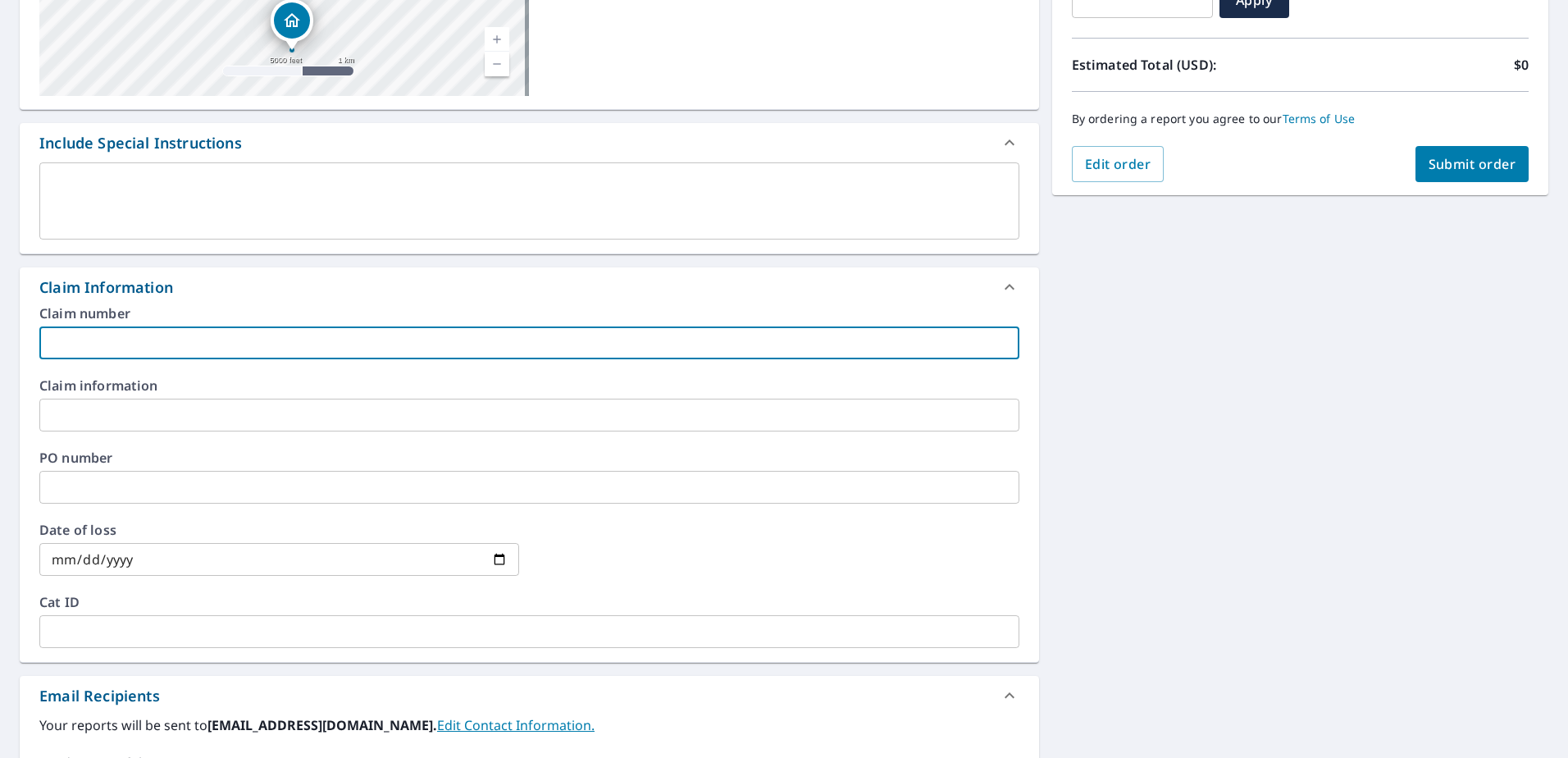
click at [162, 355] on input "text" at bounding box center [529, 342] width 980 height 32
click at [86, 334] on input "text" at bounding box center [529, 342] width 980 height 32
paste input "53-86H1-23F"
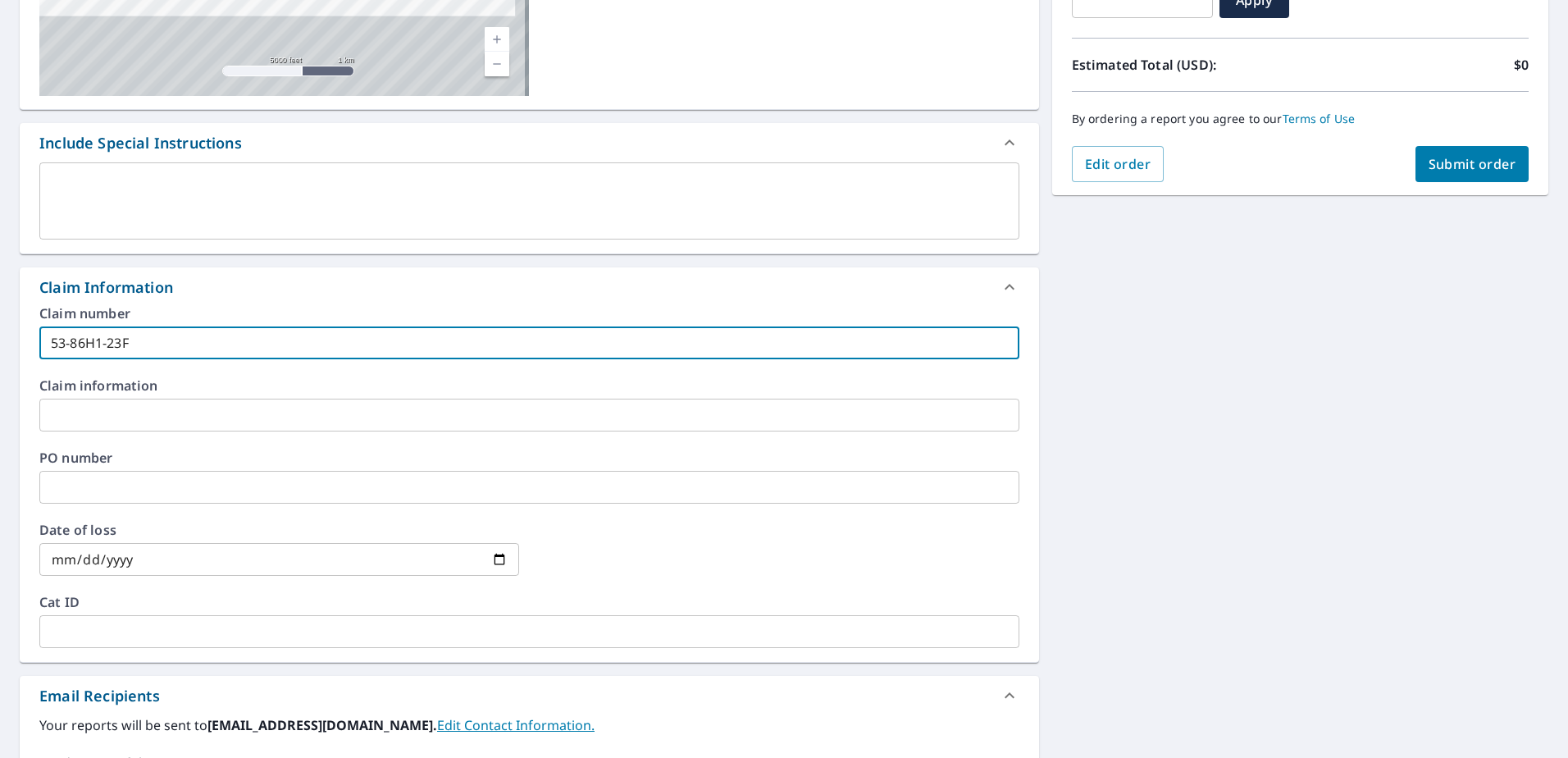
type input "53-86H1-23F"
checkbox input "true"
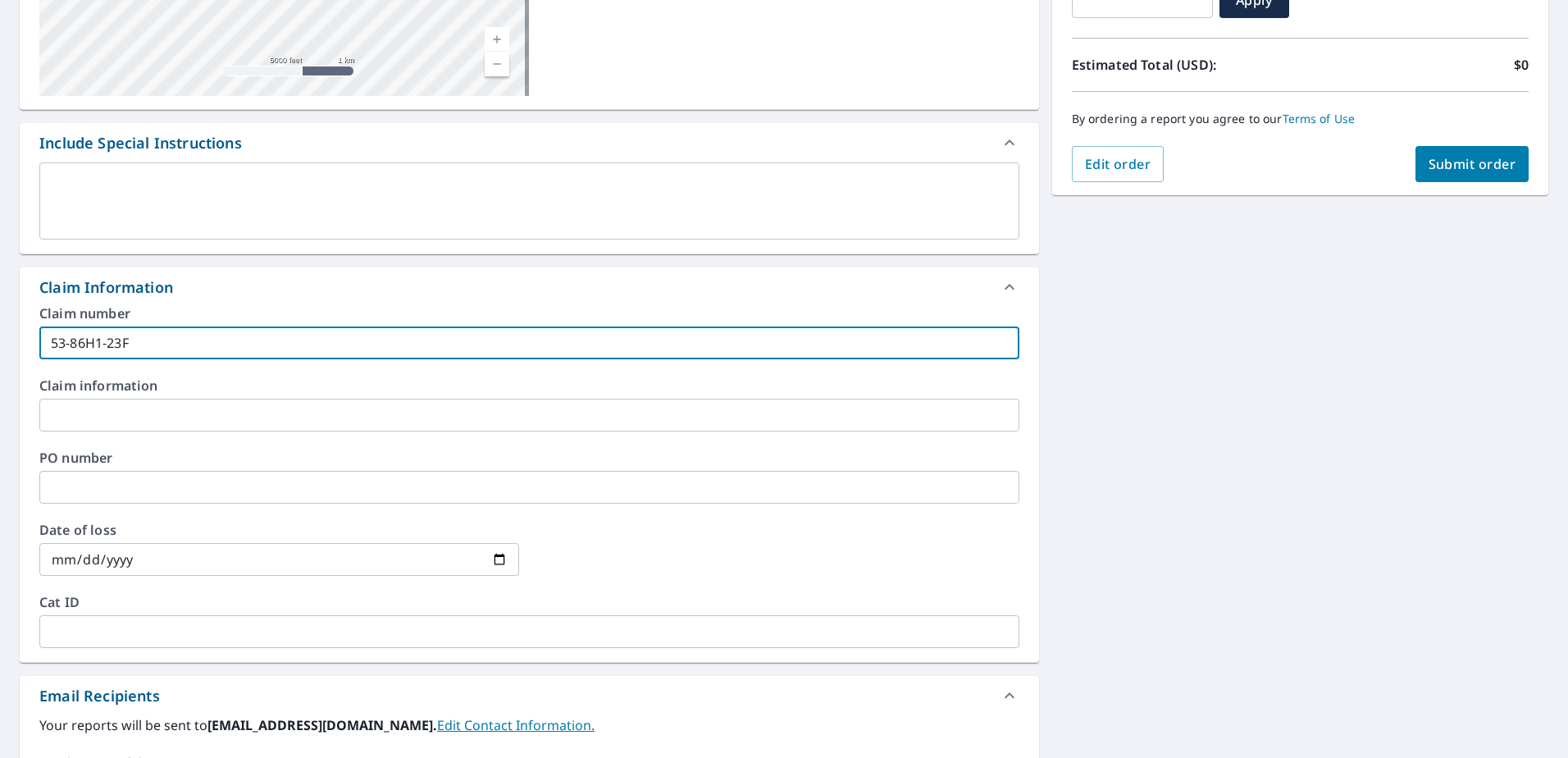
type input "53-86H1-23F"
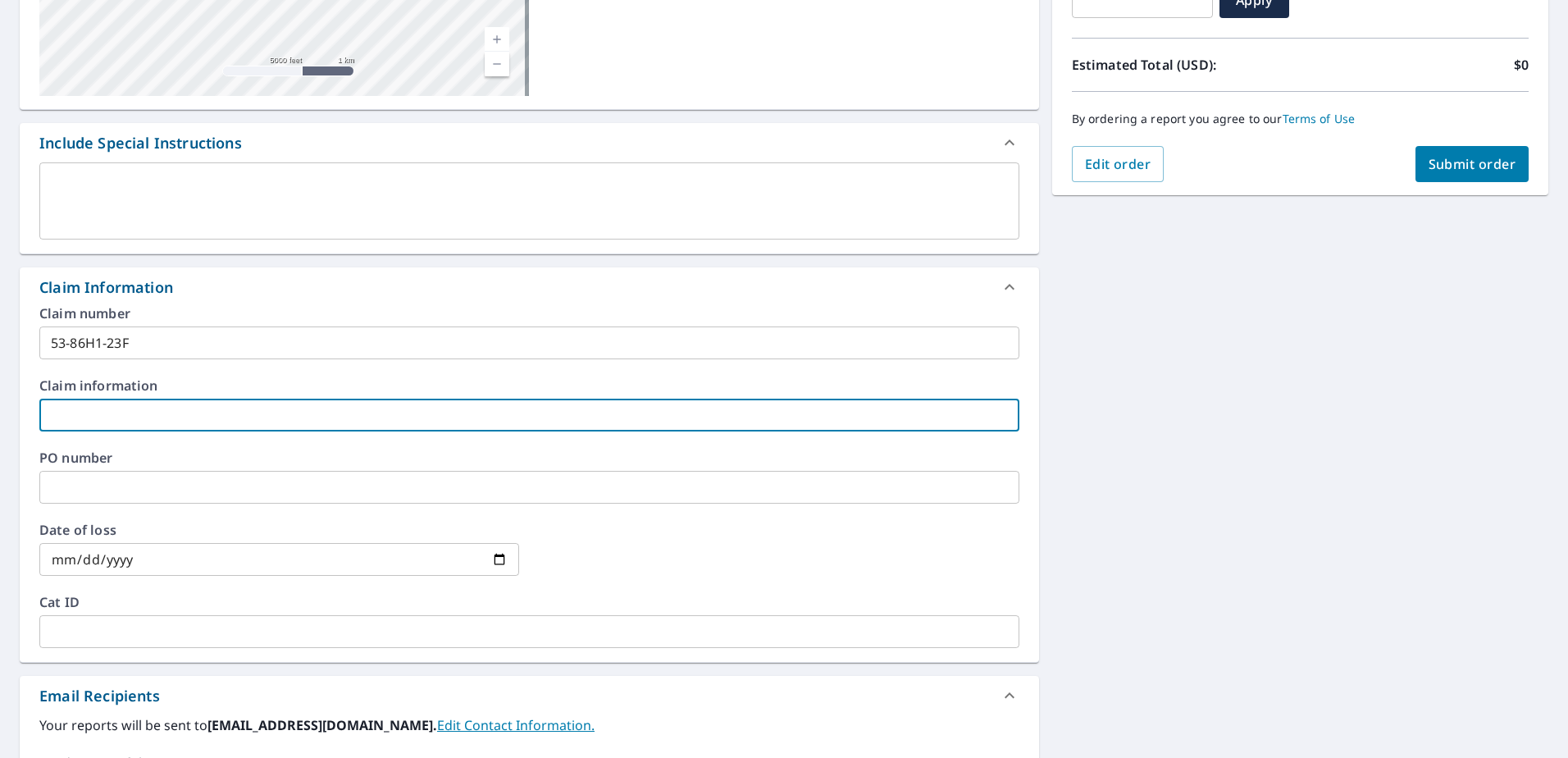
click at [148, 412] on input "text" at bounding box center [529, 415] width 980 height 32
drag, startPoint x: 108, startPoint y: 415, endPoint x: 101, endPoint y: 422, distance: 9.9
click at [108, 415] on input "text" at bounding box center [529, 415] width 980 height 32
type input "S"
checkbox input "true"
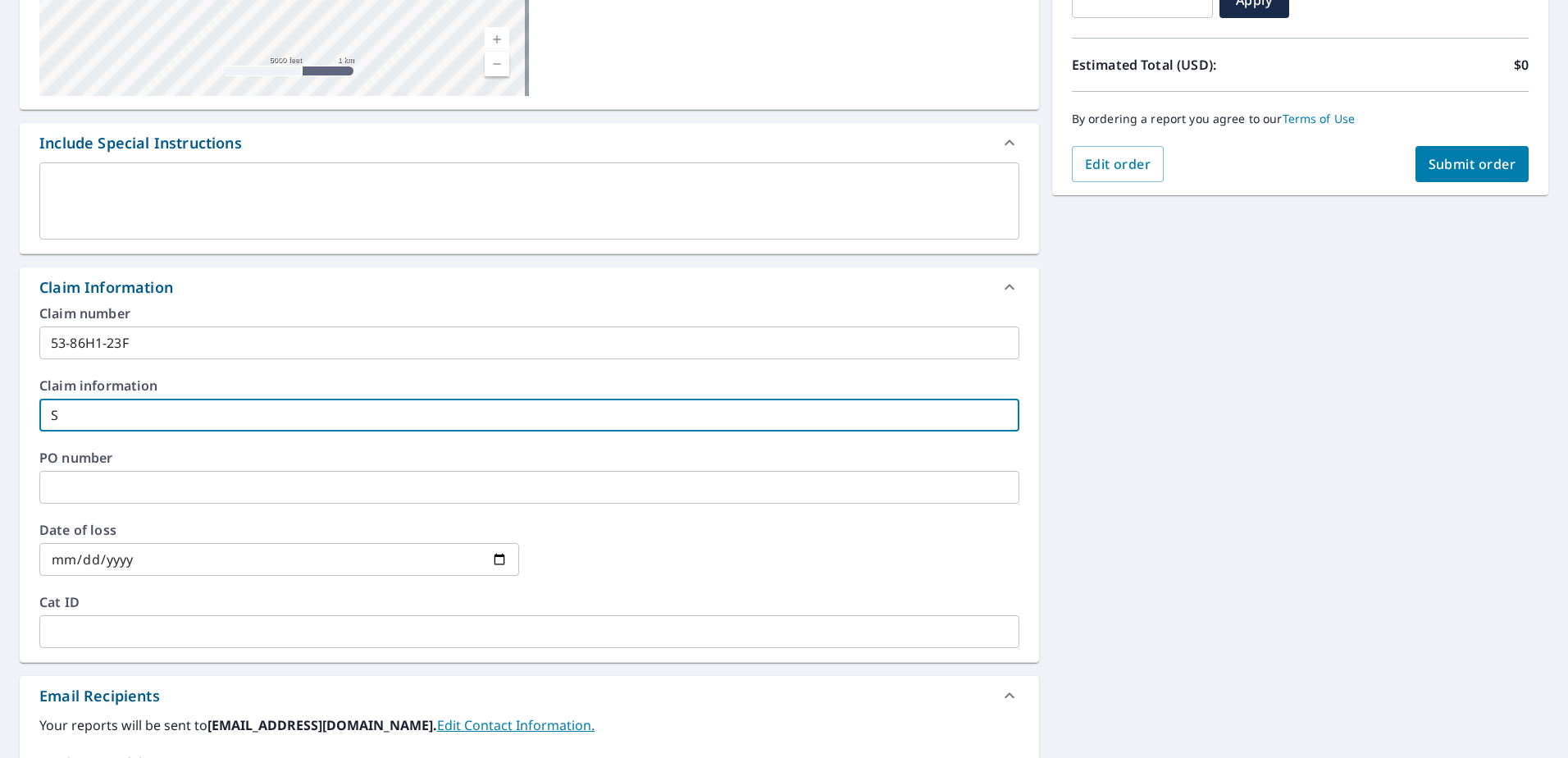
type input "ST"
checkbox input "true"
type input "STA"
checkbox input "true"
type input "STAT"
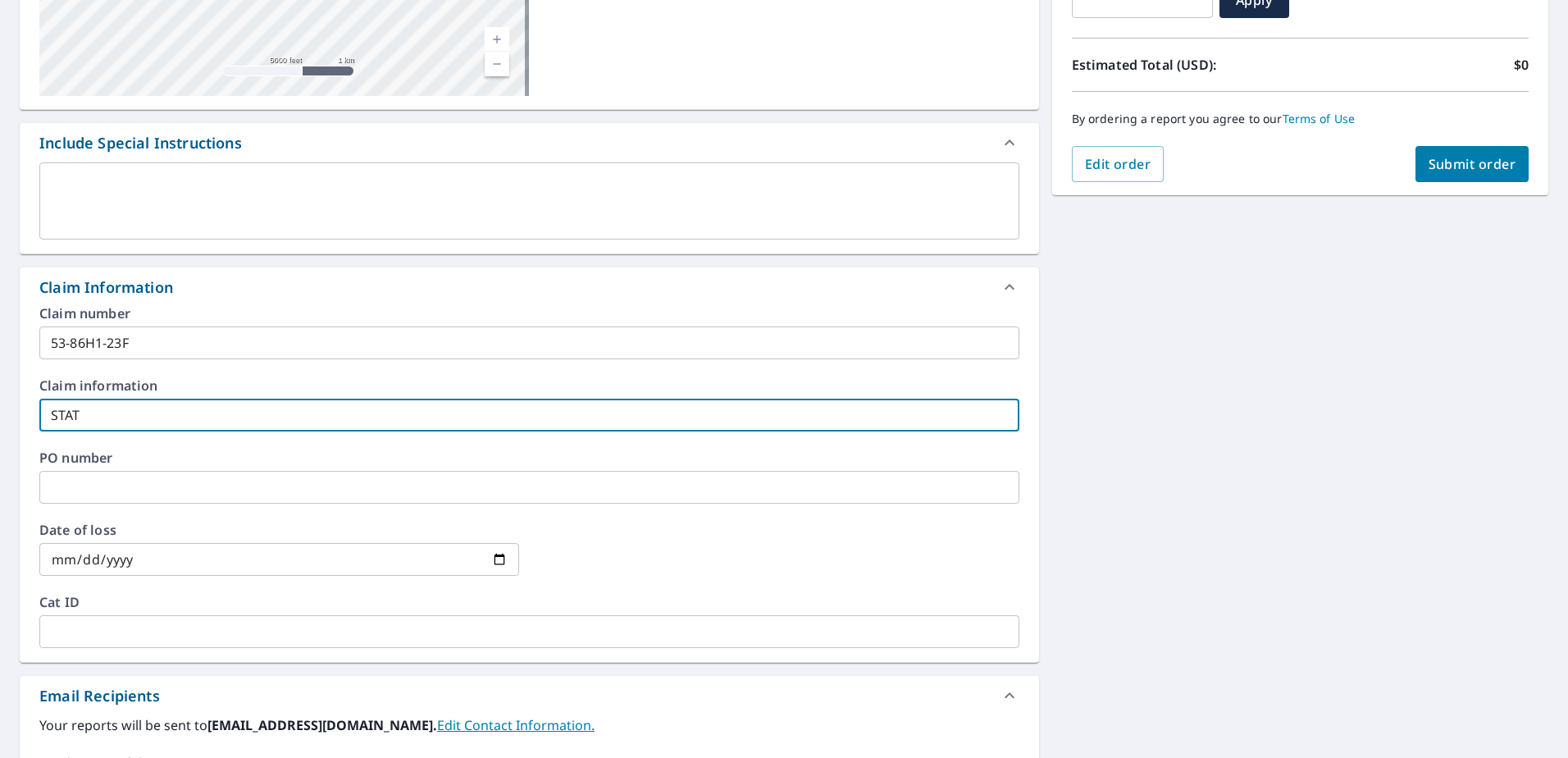
checkbox input "true"
type input "STATE"
checkbox input "true"
type input "STATE"
checkbox input "true"
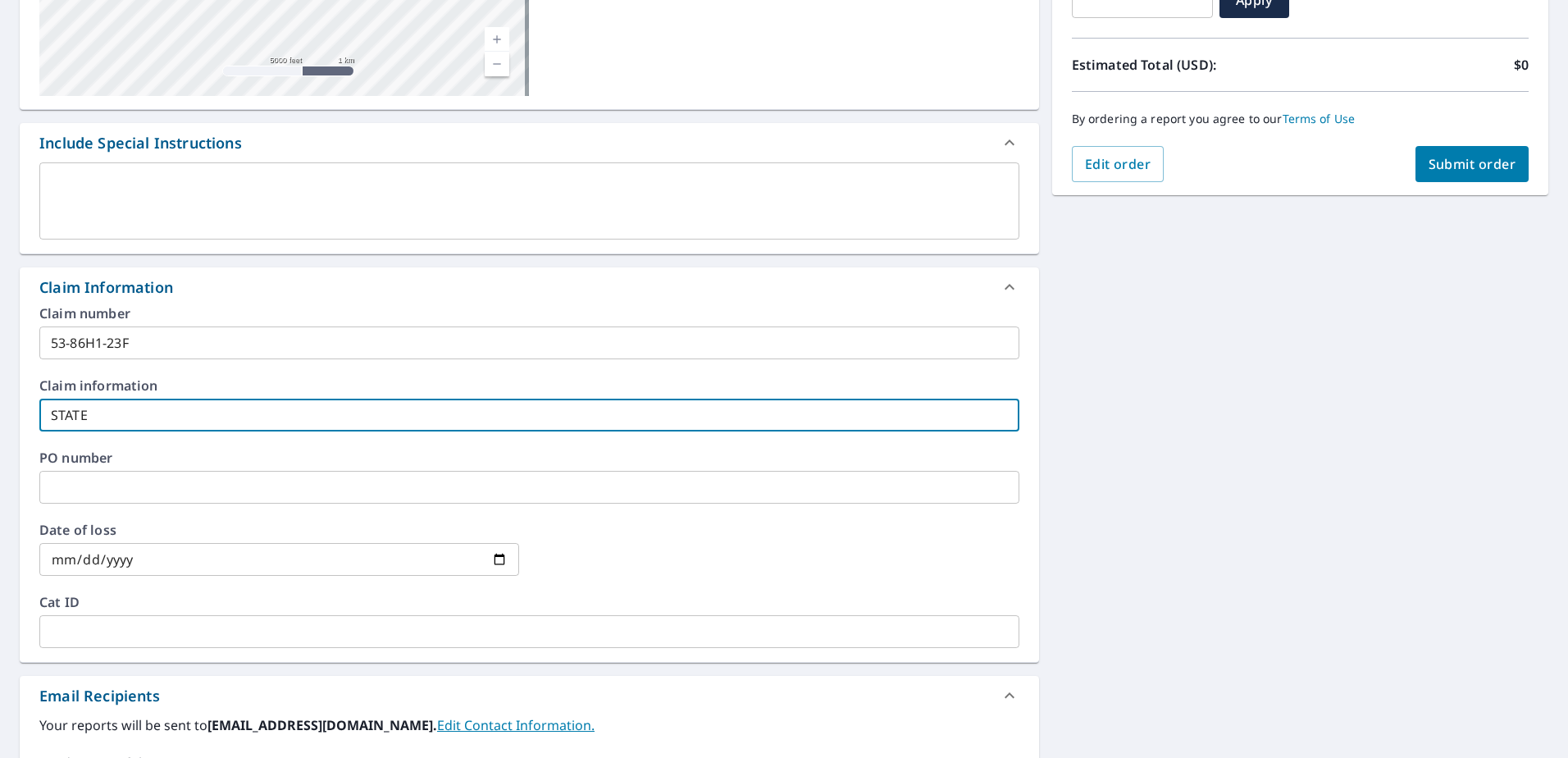
type input "STATE F"
checkbox input "true"
type input "STATE FA"
checkbox input "true"
type input "STATE FAR"
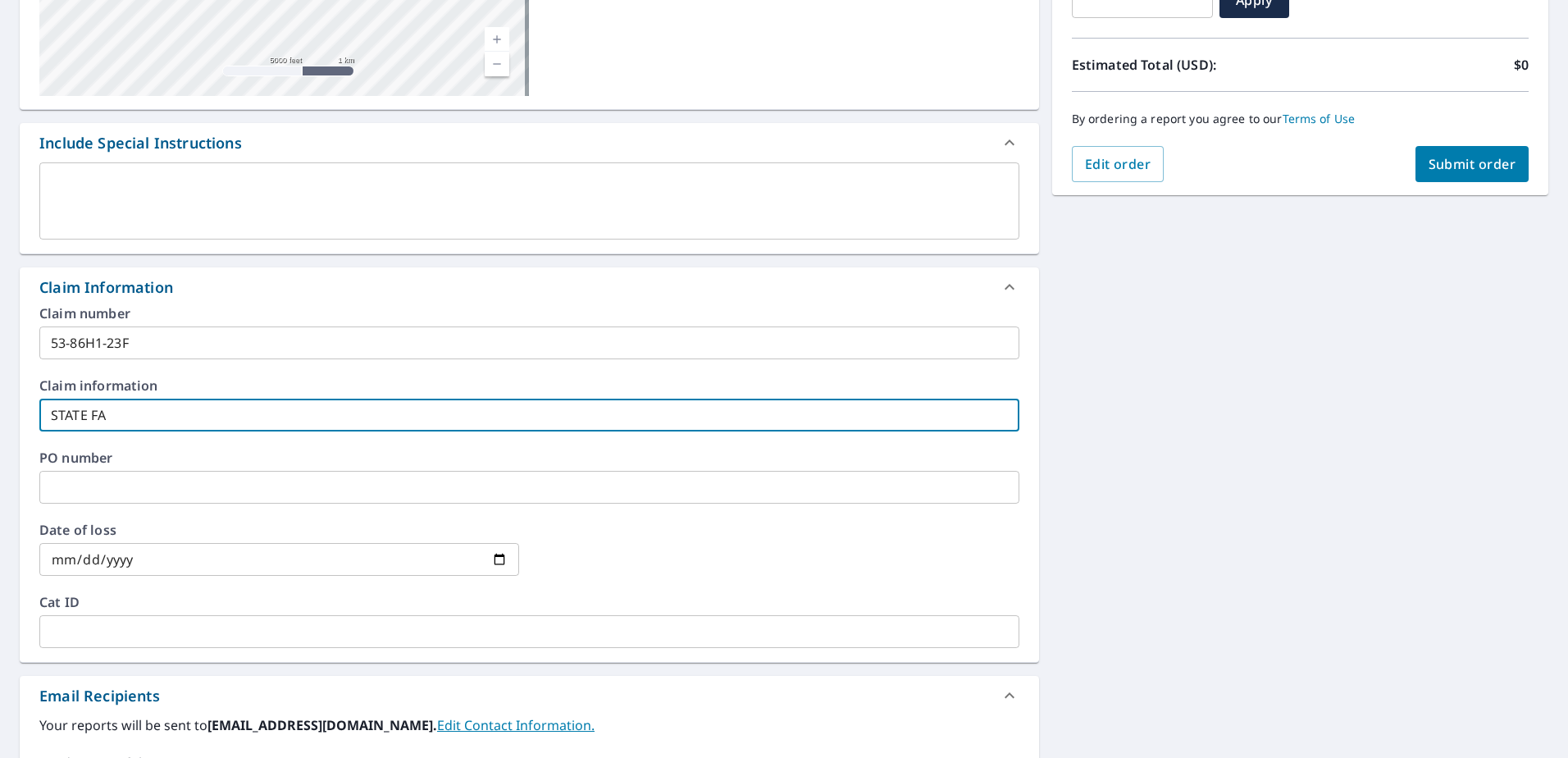
checkbox input "true"
type input "STATE FARM"
checkbox input "true"
type input "STATE FARM"
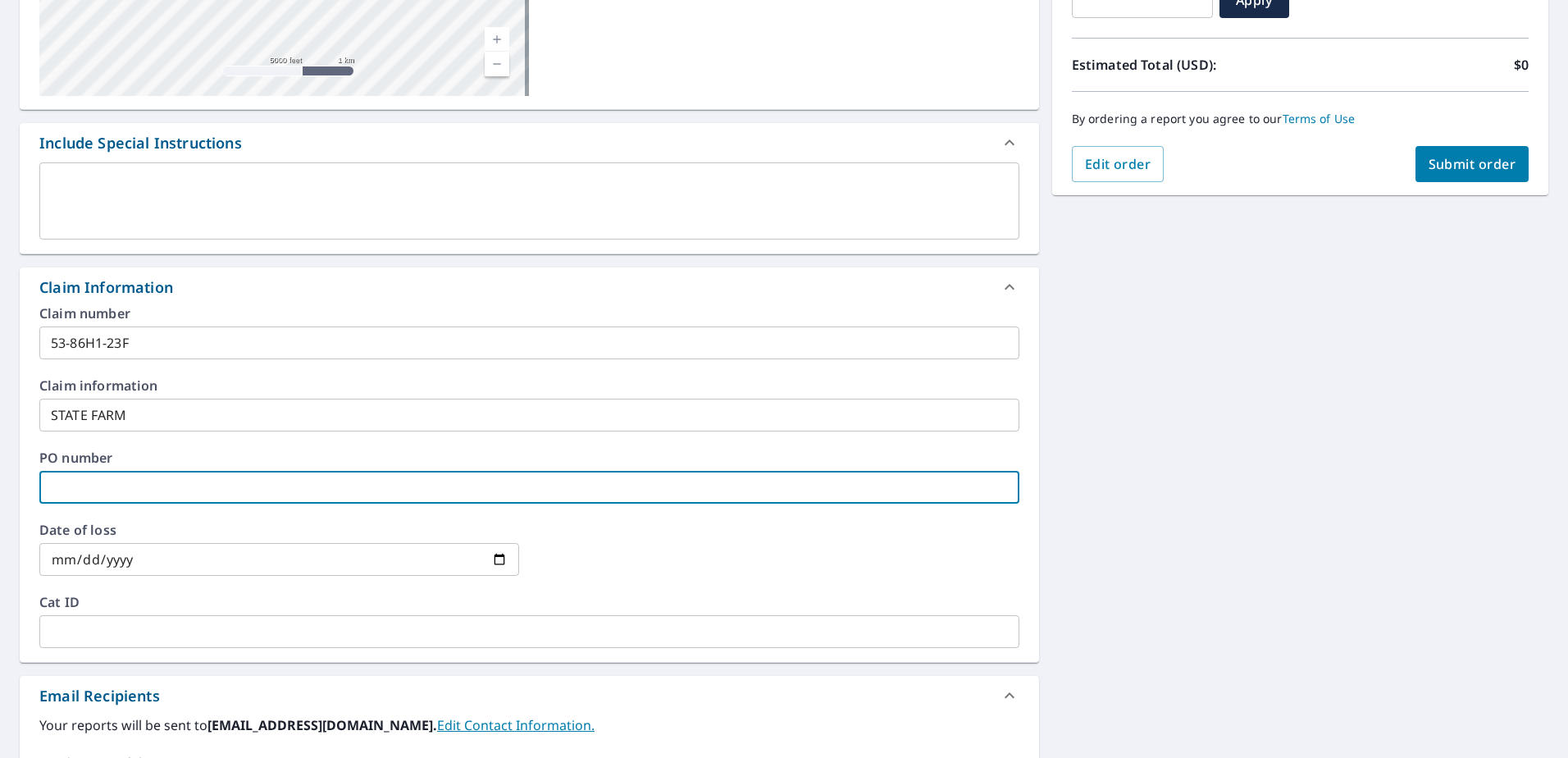
type input "2"
checkbox input "true"
type input "29"
checkbox input "true"
type input "296"
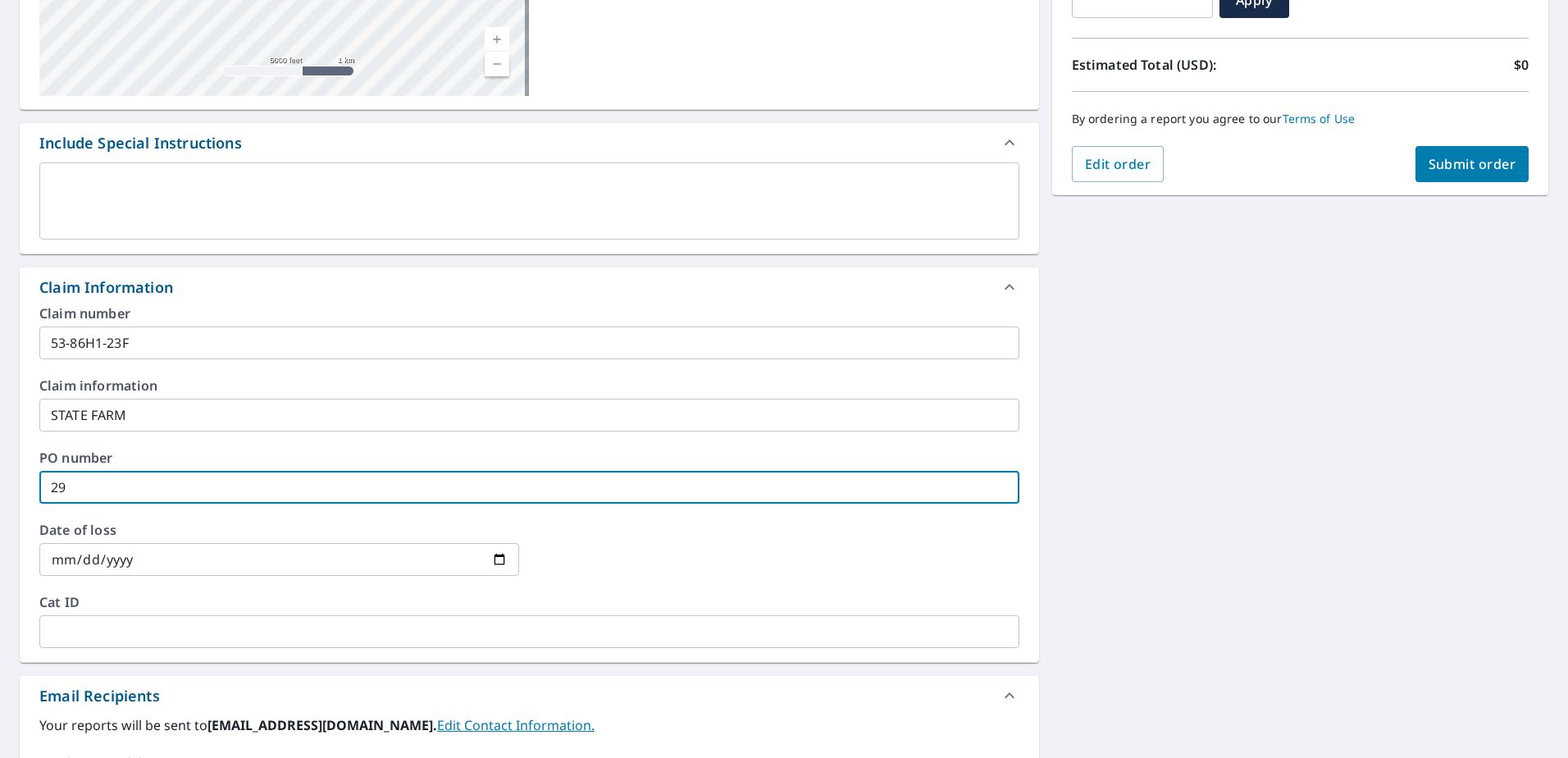
checkbox input "true"
type input "2966"
checkbox input "true"
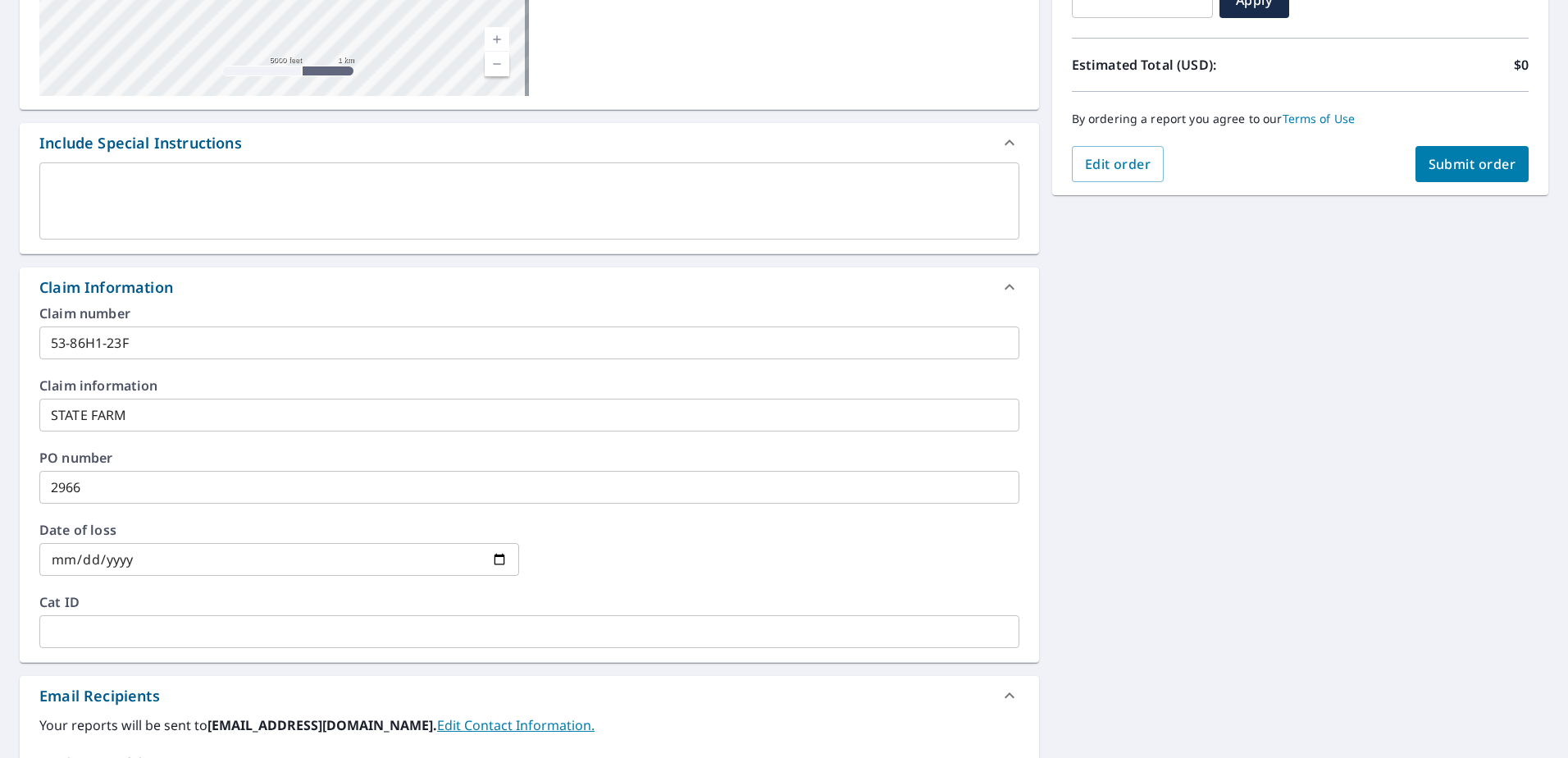
click at [141, 485] on input "2966" at bounding box center [529, 486] width 980 height 32
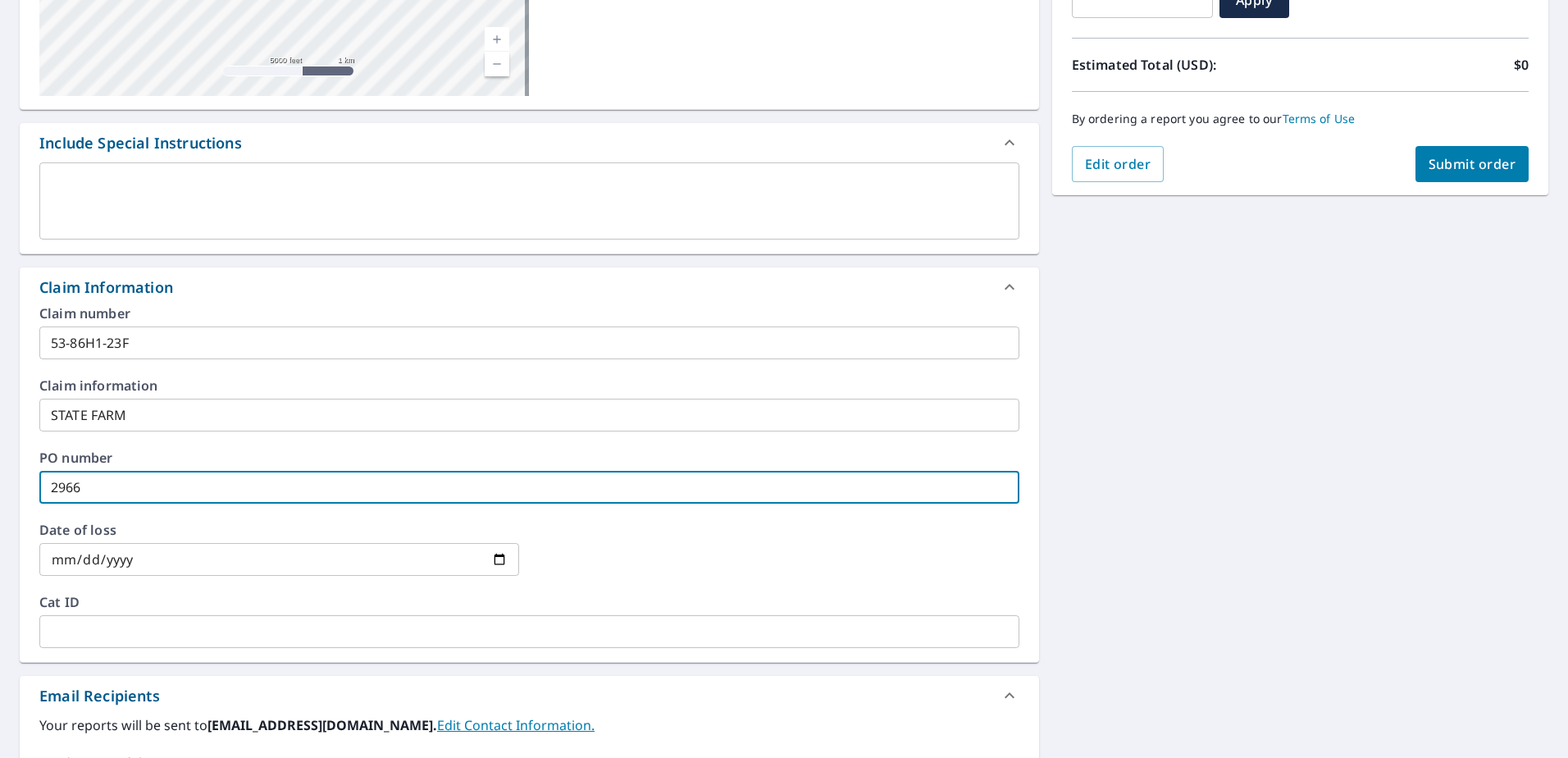
type input "296"
checkbox input "true"
type input "2968"
checkbox input "true"
type input "2968"
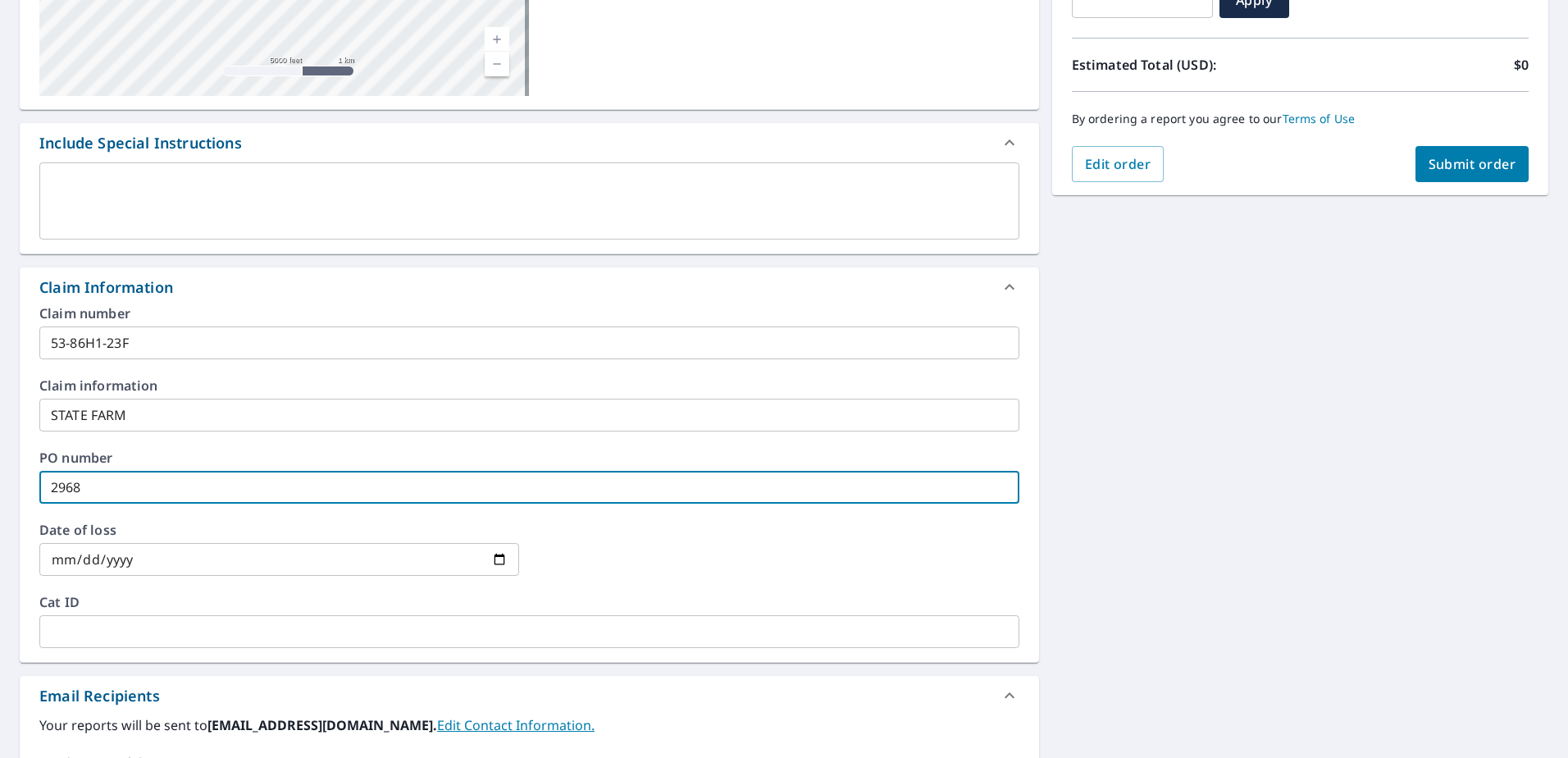
drag, startPoint x: 66, startPoint y: 559, endPoint x: 113, endPoint y: 544, distance: 49.3
click at [67, 559] on input "date" at bounding box center [279, 559] width 480 height 32
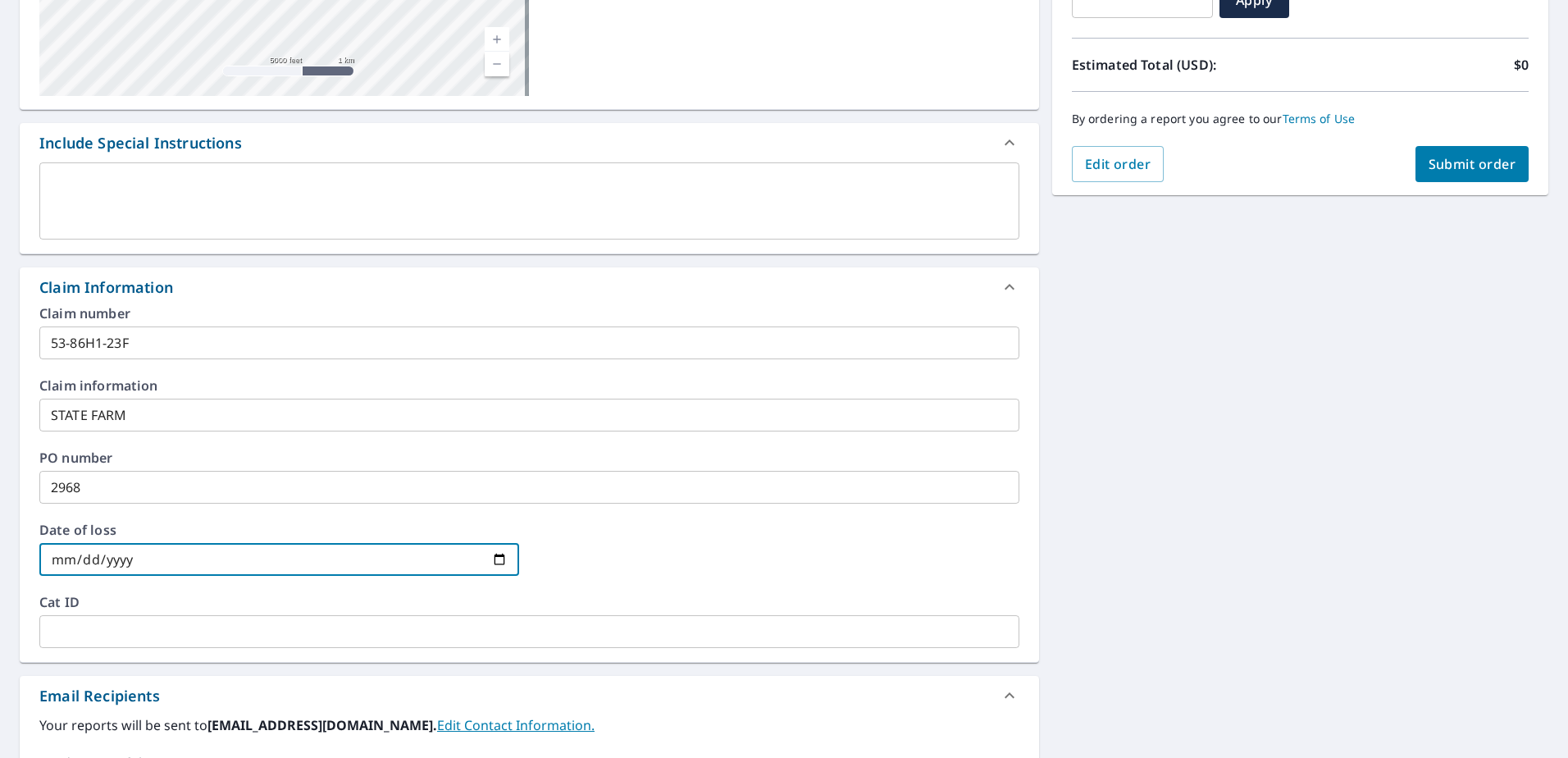
type input "0002-06-06"
checkbox input "true"
type input "0020-06-06"
checkbox input "true"
type input "0202-06-06"
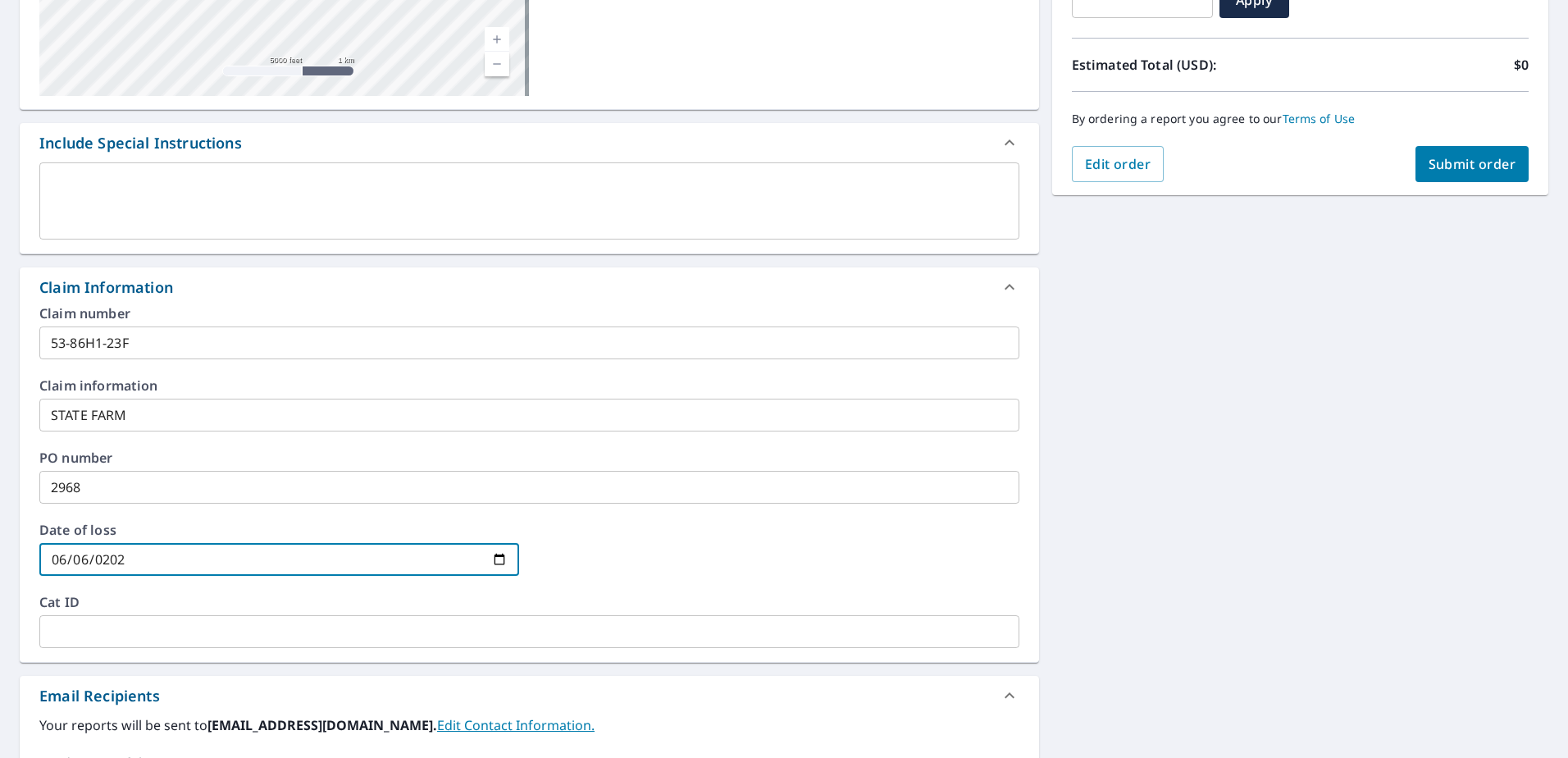
checkbox input "true"
type input "[DATE]"
checkbox input "true"
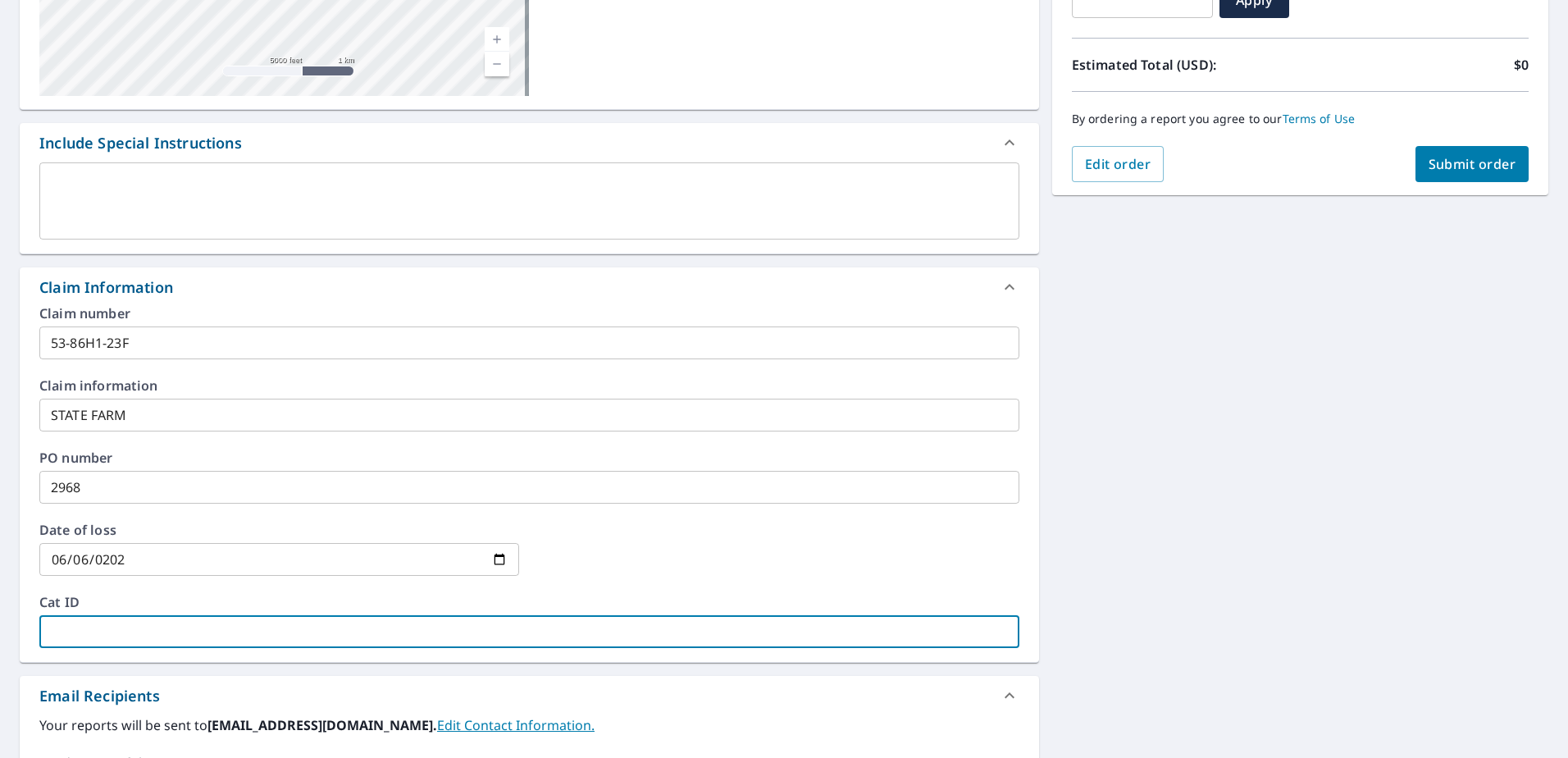
type input "M"
checkbox input "true"
type input "MI"
checkbox input "true"
type input "MIR"
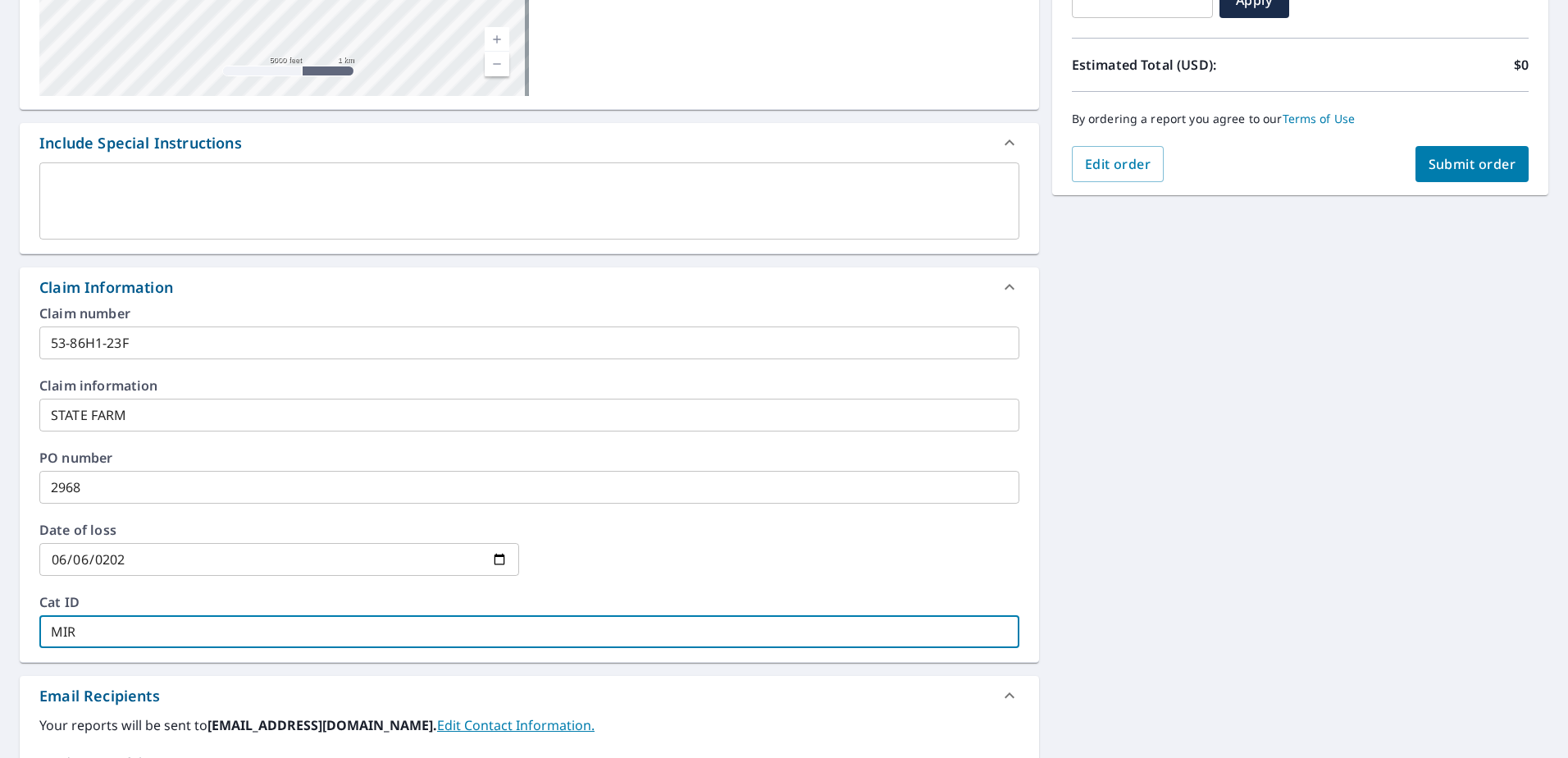
checkbox input "true"
type input "MIRK"
checkbox input "true"
type input "MIRKA"
checkbox input "true"
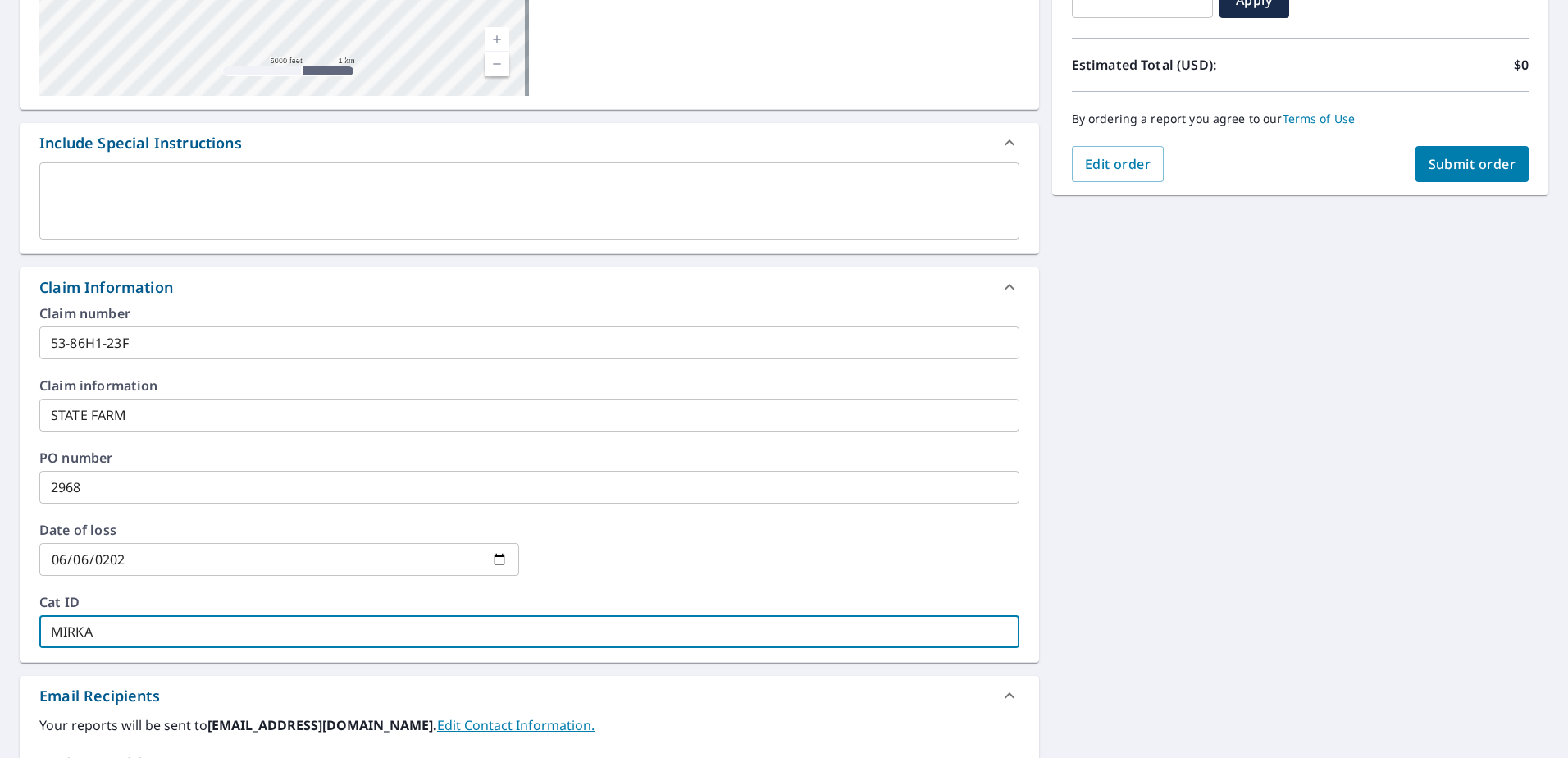
type input "MIRKA"
checkbox input "true"
type input "MIRKA"
click at [1455, 148] on button "Submit order" at bounding box center [1472, 164] width 114 height 36
checkbox input "true"
